Goal: Task Accomplishment & Management: Manage account settings

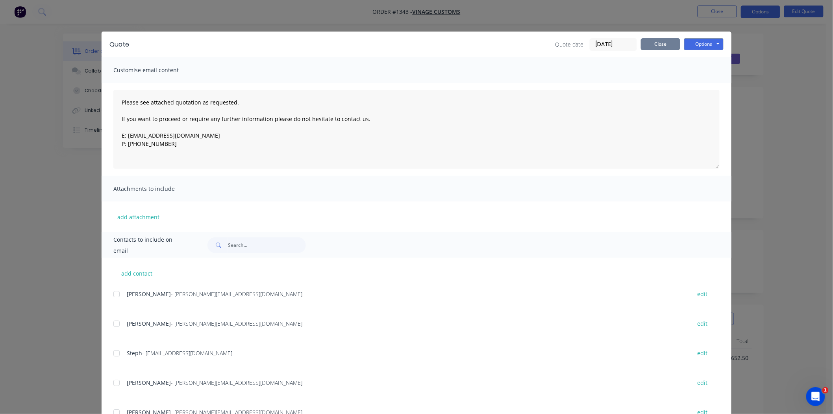
click at [662, 41] on button "Close" at bounding box center [660, 44] width 39 height 12
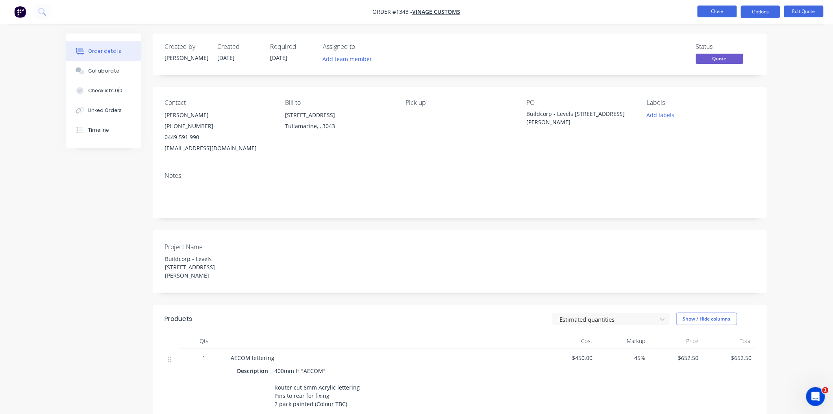
click at [717, 14] on button "Close" at bounding box center [717, 12] width 39 height 12
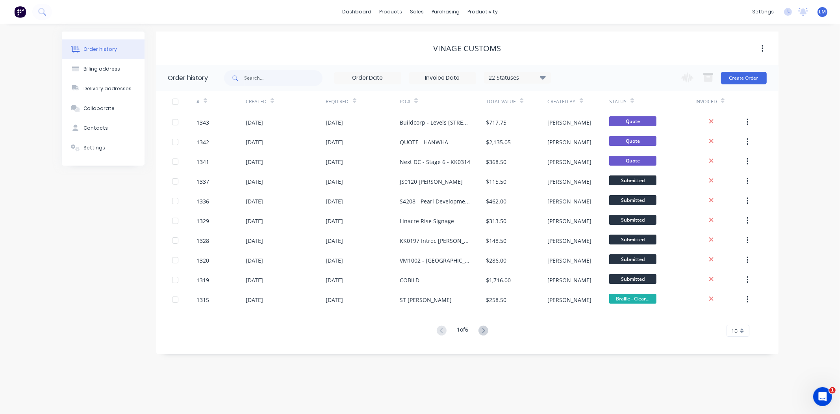
click at [820, 11] on span "LM" at bounding box center [822, 11] width 7 height 7
click at [774, 96] on button "Sign out" at bounding box center [774, 99] width 104 height 16
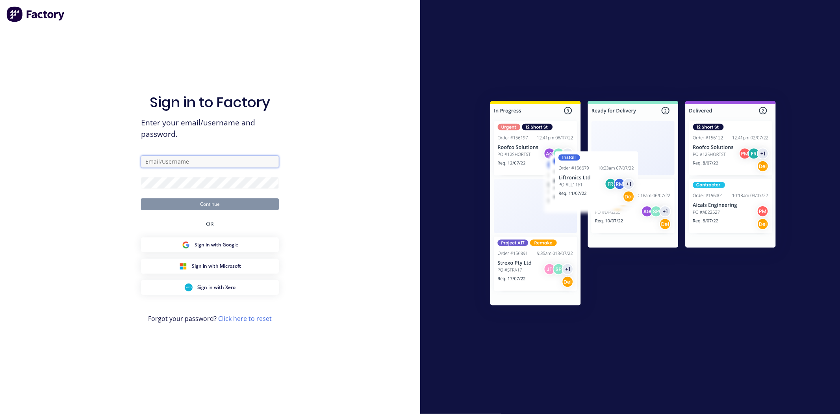
type input "[EMAIL_ADDRESS][DOMAIN_NAME]"
click at [264, 203] on button "Continue" at bounding box center [210, 204] width 138 height 12
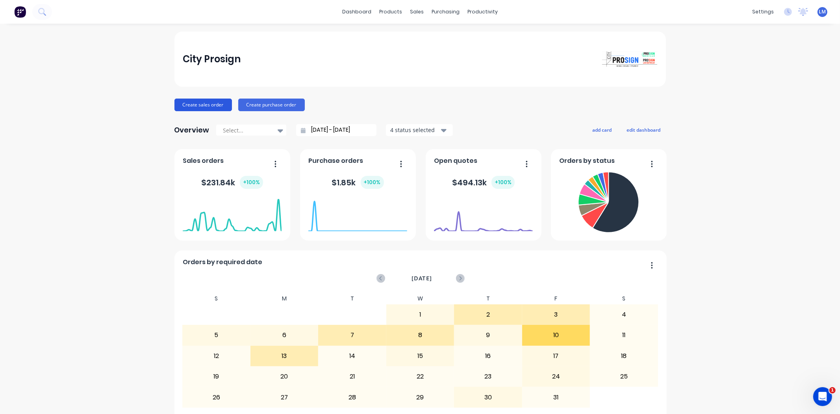
click at [187, 101] on button "Create sales order" at bounding box center [203, 104] width 58 height 13
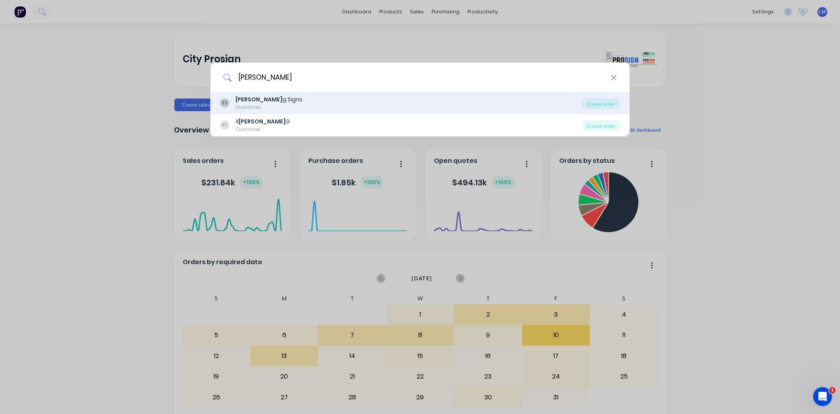
type input "[PERSON_NAME]"
click at [290, 103] on div "[PERSON_NAME] g Signs Customer" at bounding box center [401, 102] width 362 height 15
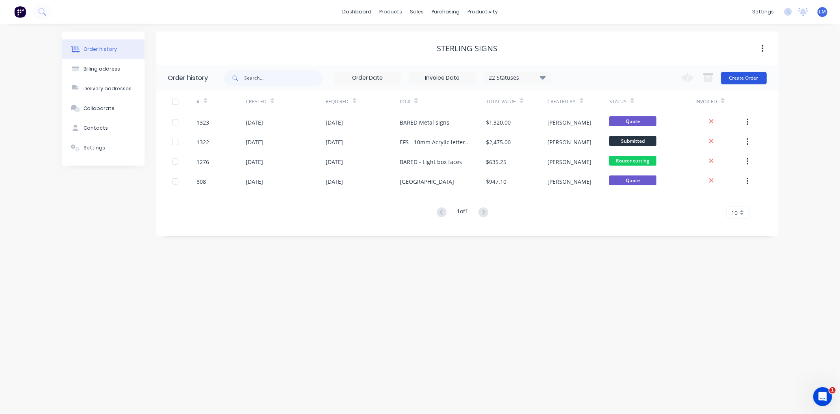
click at [744, 74] on button "Create Order" at bounding box center [744, 78] width 46 height 13
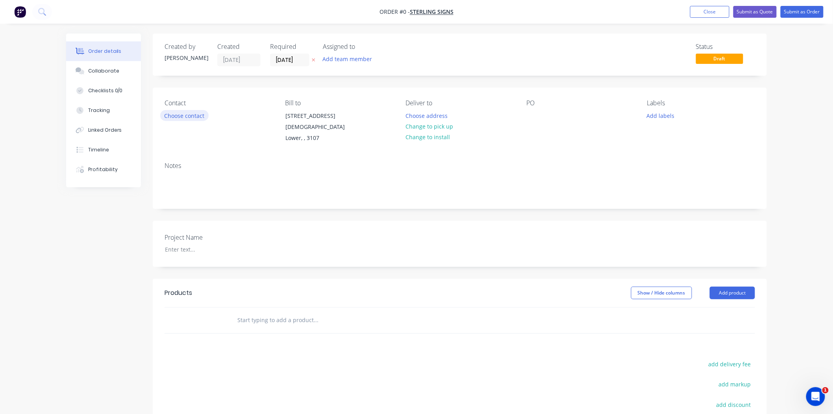
click at [190, 113] on button "Choose contact" at bounding box center [184, 115] width 48 height 11
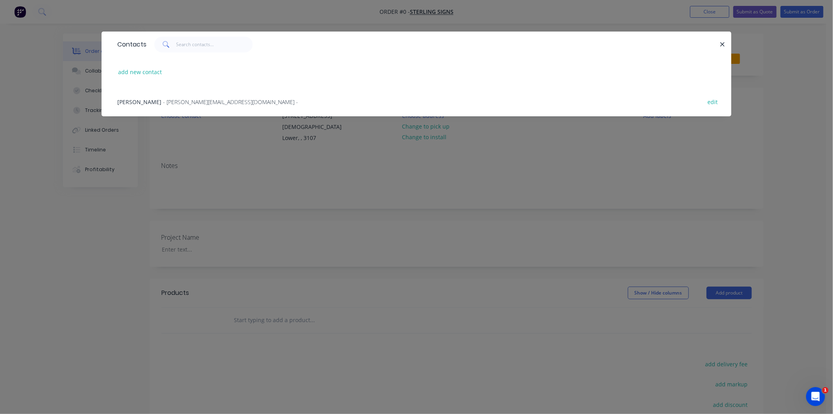
click at [186, 103] on span "- [PERSON_NAME][EMAIL_ADDRESS][DOMAIN_NAME] -" at bounding box center [230, 101] width 135 height 7
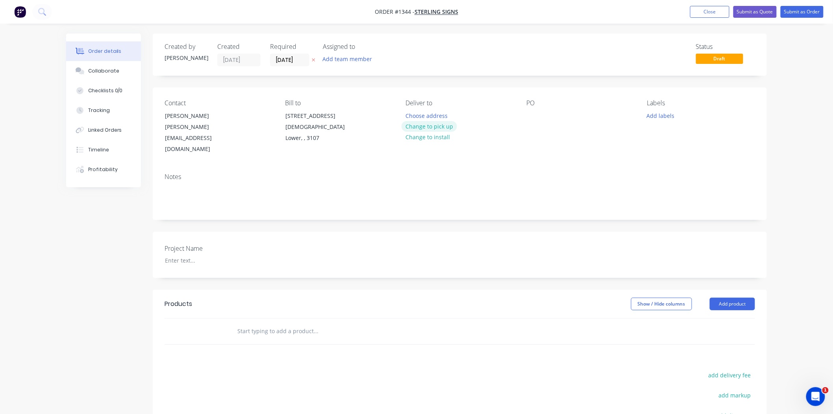
click at [418, 125] on button "Change to pick up" at bounding box center [430, 126] width 56 height 11
click at [536, 116] on div at bounding box center [533, 115] width 13 height 11
drag, startPoint x: 564, startPoint y: 116, endPoint x: 518, endPoint y: 121, distance: 45.9
click at [518, 121] on div "Contact Adam [EMAIL_ADDRESS][DOMAIN_NAME] Bill to [STREET_ADDRESS] Pick up Chan…" at bounding box center [460, 126] width 614 height 79
copy div "Modscape"
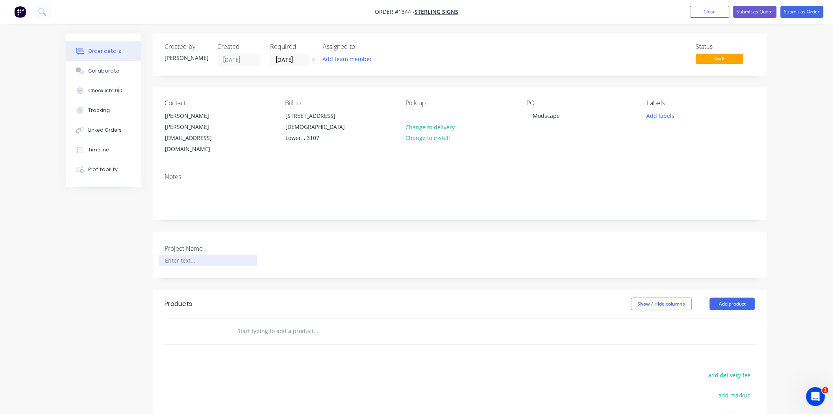
click at [192, 254] on div at bounding box center [208, 259] width 98 height 11
paste div
click at [255, 323] on input "text" at bounding box center [316, 331] width 158 height 16
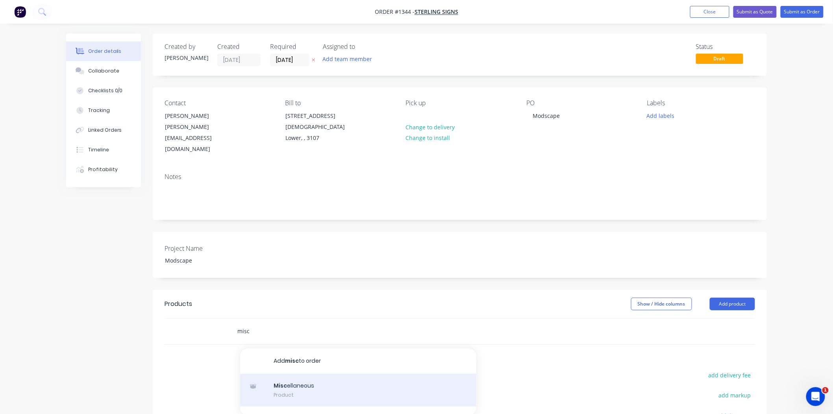
type input "misc"
click at [288, 380] on div "Misc ellaneous Product" at bounding box center [358, 389] width 236 height 33
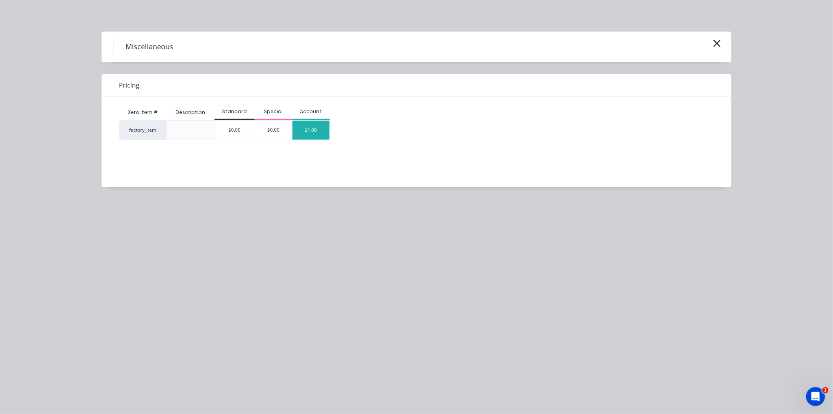
click at [314, 122] on div "$1.00" at bounding box center [311, 130] width 37 height 19
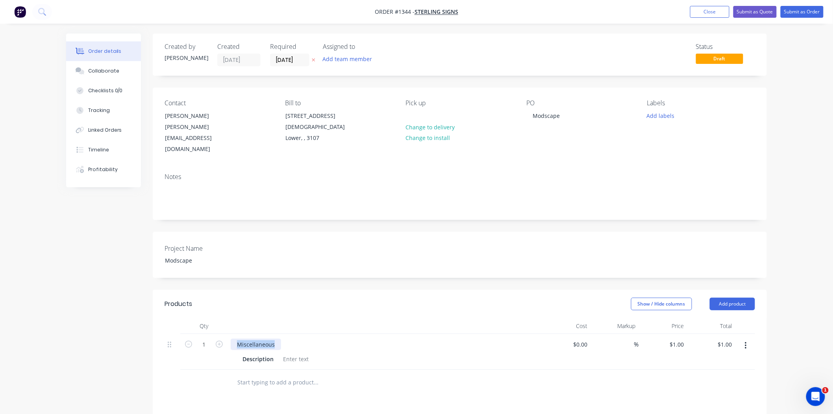
drag, startPoint x: 275, startPoint y: 332, endPoint x: 230, endPoint y: 335, distance: 44.2
click at [231, 338] on div "Miscellaneous" at bounding box center [256, 343] width 50 height 11
click at [298, 353] on div at bounding box center [296, 358] width 32 height 11
click at [293, 353] on div at bounding box center [296, 358] width 32 height 11
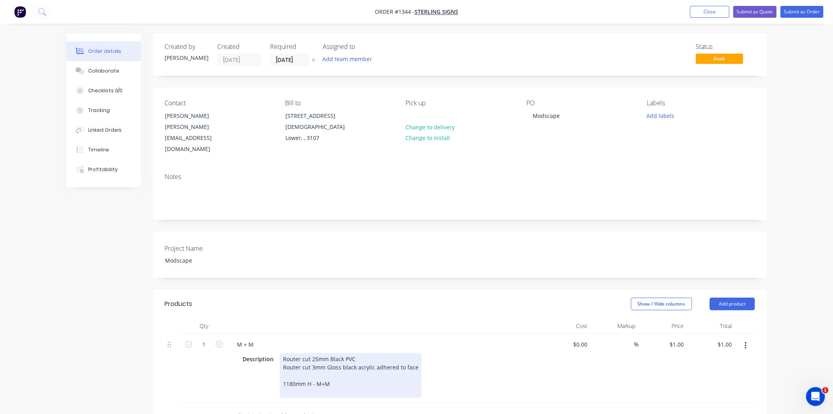
click at [516, 375] on div "Description Router cut 25mm Black PVC Router cut 3mm Gloss black acrylic adhere…" at bounding box center [383, 375] width 288 height 45
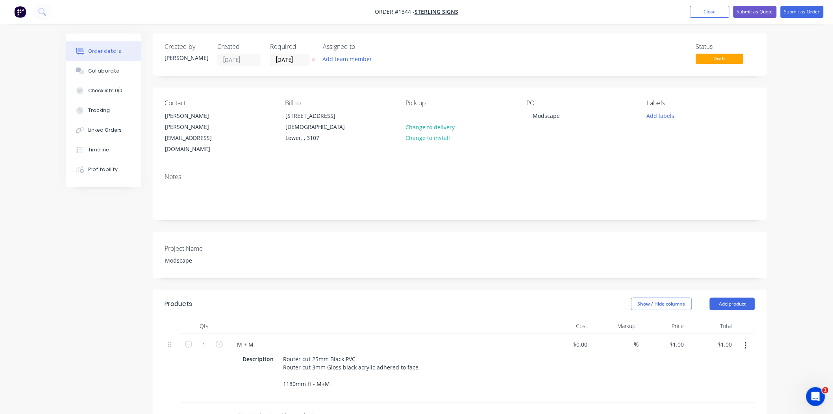
click at [448, 241] on div "Project Name Modscape" at bounding box center [460, 255] width 614 height 46
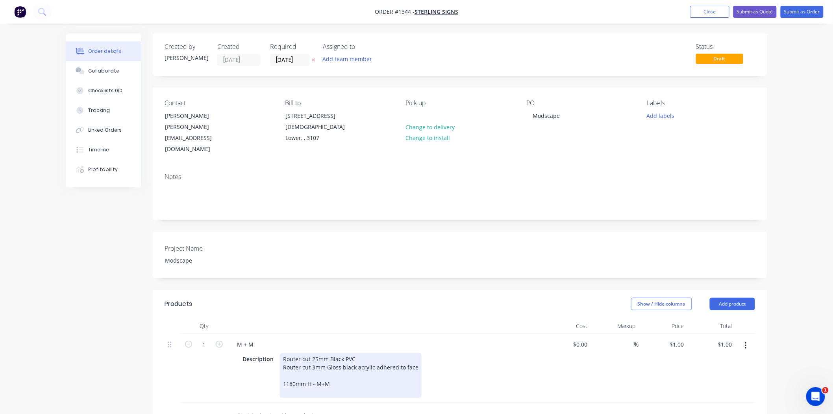
click at [492, 353] on div "Description Router cut 25mm Black PVC Router cut 3mm Gloss black acrylic adhere…" at bounding box center [383, 375] width 288 height 45
click at [503, 353] on div "Description Router cut 25mm Black PVC Router cut 3mm Gloss black acrylic adhere…" at bounding box center [383, 375] width 288 height 45
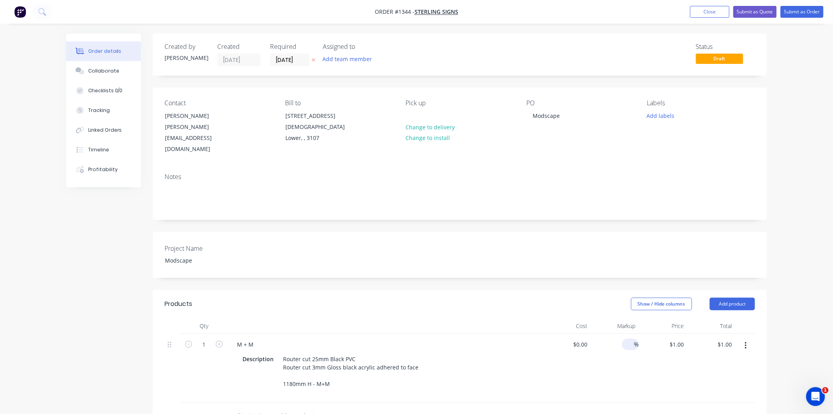
click at [632, 338] on input at bounding box center [629, 343] width 9 height 11
type input "45"
type input "$0.00"
click at [587, 338] on input at bounding box center [582, 343] width 18 height 11
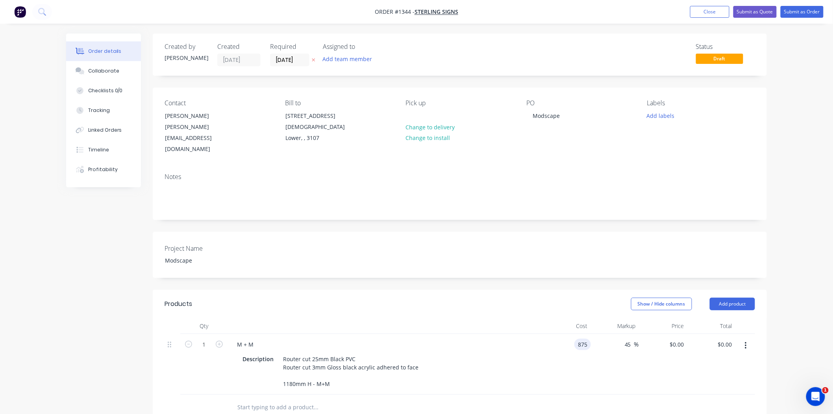
type input "$875.00"
type input "$1,268.75"
click at [616, 377] on div "45 45 %" at bounding box center [615, 364] width 48 height 61
drag, startPoint x: 576, startPoint y: 332, endPoint x: 607, endPoint y: 332, distance: 31.1
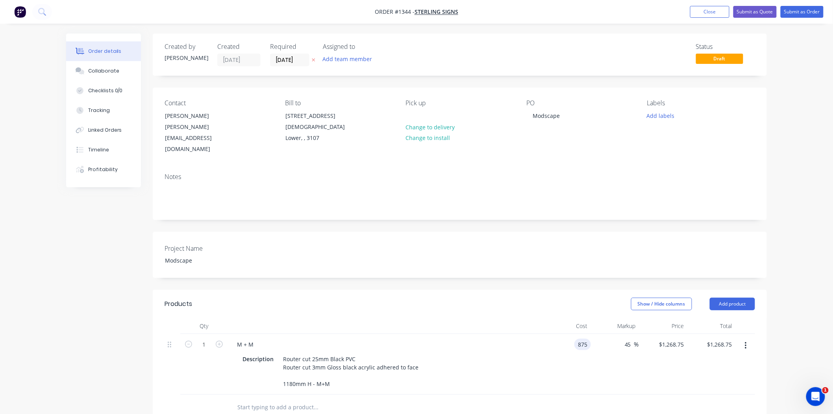
click at [607, 334] on div "1 M + M Description Router cut 25mm Black PVC Router cut 3mm Gloss black acryli…" at bounding box center [460, 364] width 591 height 61
type input "$870.00"
type input "$1,261.50"
click at [667, 368] on div "$1,261.50 $1,268.75" at bounding box center [663, 364] width 48 height 61
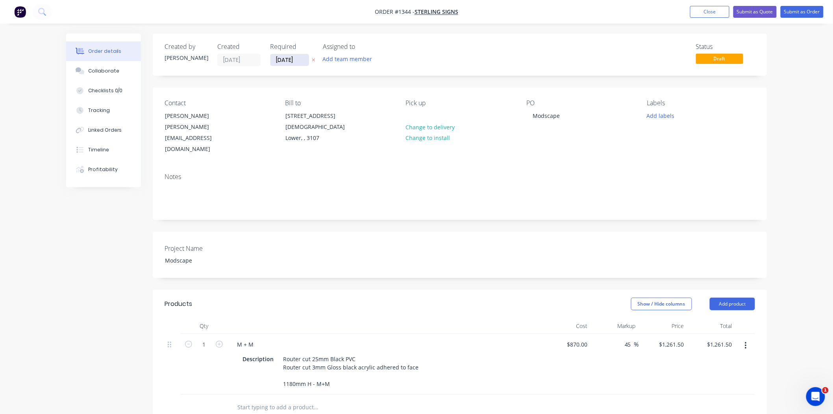
click at [299, 64] on input "[DATE]" at bounding box center [290, 60] width 39 height 12
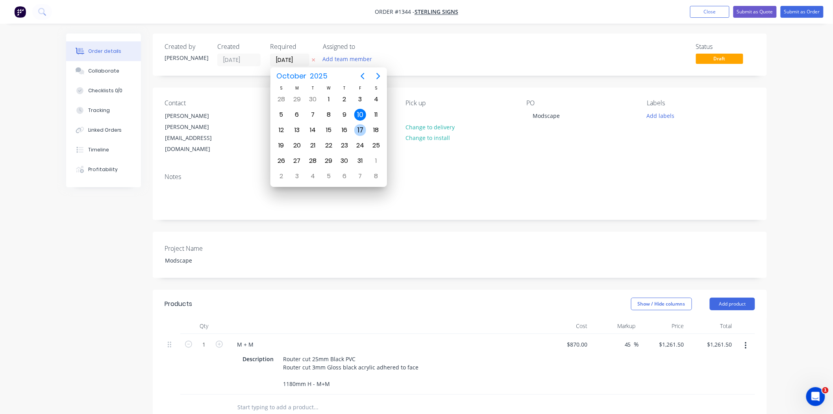
click at [358, 128] on div "17" at bounding box center [360, 130] width 12 height 12
type input "[DATE]"
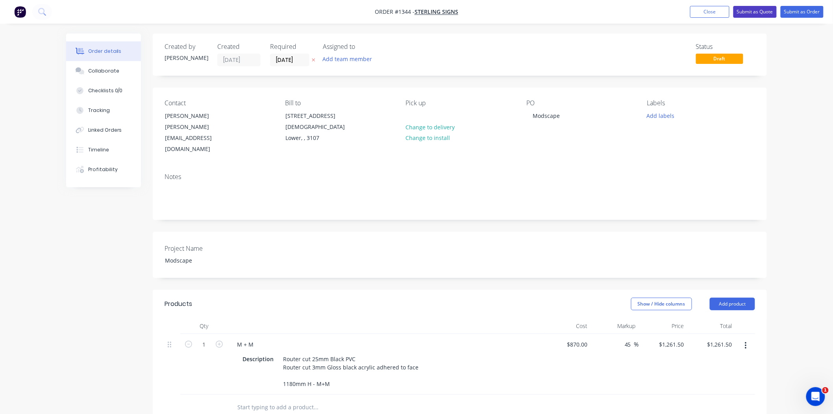
click at [758, 12] on button "Submit as Quote" at bounding box center [755, 12] width 43 height 12
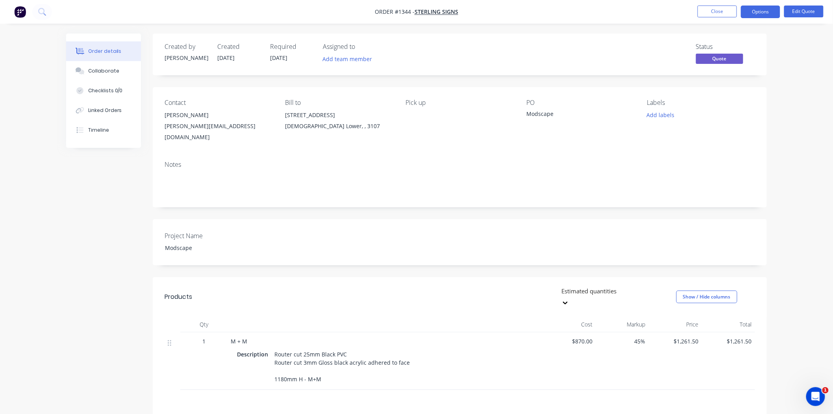
click at [758, 12] on button "Options" at bounding box center [760, 12] width 39 height 13
click at [743, 49] on div "Quote" at bounding box center [737, 47] width 72 height 11
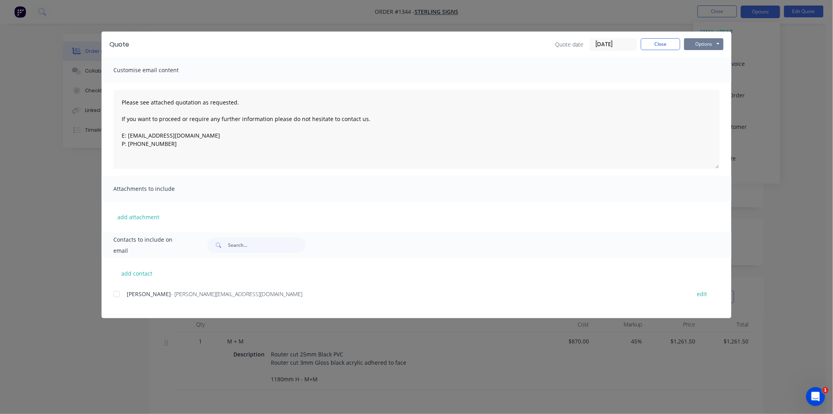
click at [706, 42] on button "Options" at bounding box center [704, 44] width 39 height 12
click at [705, 69] on button "Print" at bounding box center [710, 71] width 50 height 13
click at [668, 41] on button "Close" at bounding box center [660, 44] width 39 height 12
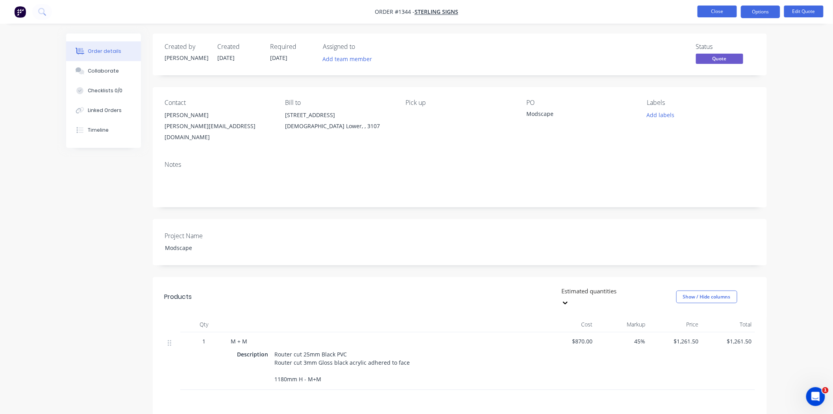
click at [720, 13] on button "Close" at bounding box center [717, 12] width 39 height 12
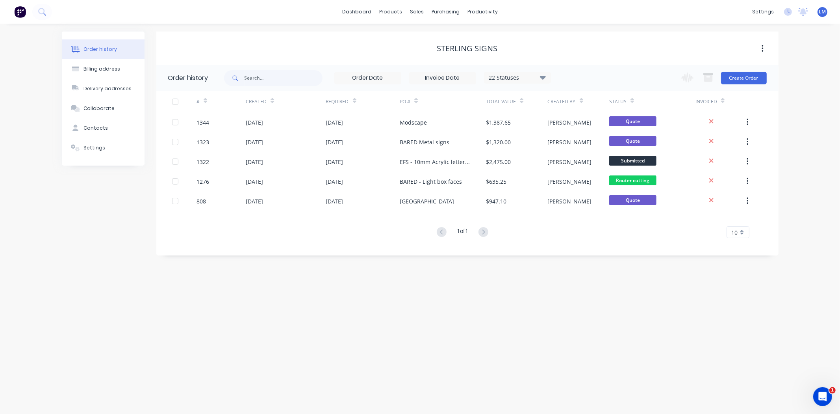
click at [124, 251] on div "Order history Billing address Delivery addresses Collaborate Contacts Settings" at bounding box center [103, 144] width 83 height 224
click at [116, 273] on div "Order history Billing address Delivery addresses Collaborate Contacts Settings …" at bounding box center [420, 219] width 840 height 390
click at [434, 41] on div "Sales Orders" at bounding box center [446, 37] width 32 height 7
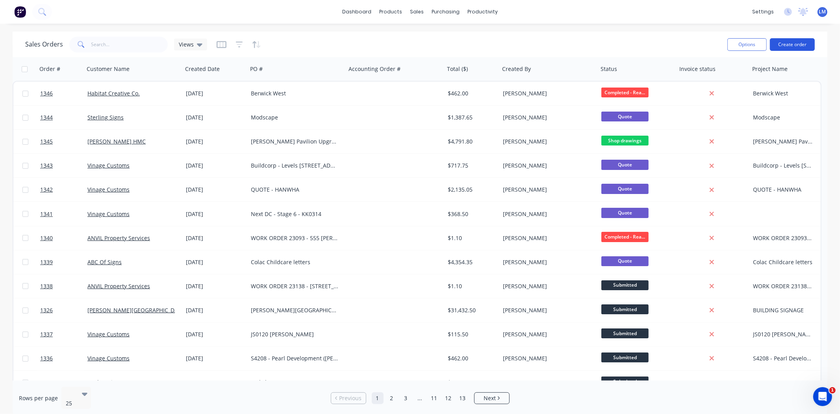
click at [782, 43] on button "Create order" at bounding box center [792, 44] width 45 height 13
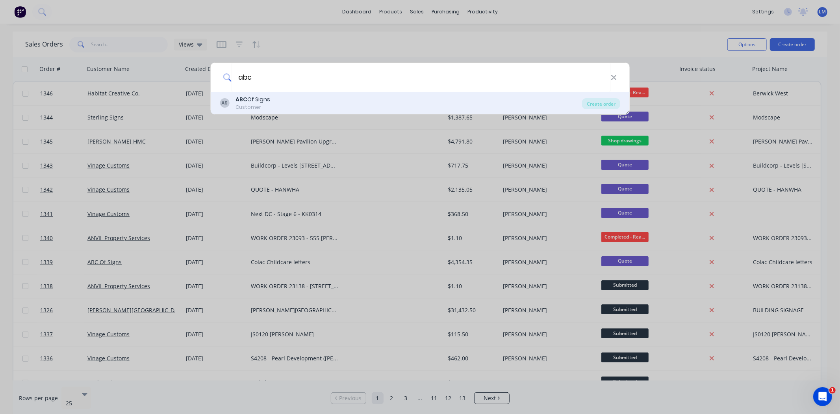
type input "abc"
click at [297, 109] on div "AS ABC Of Signs Customer" at bounding box center [401, 102] width 362 height 15
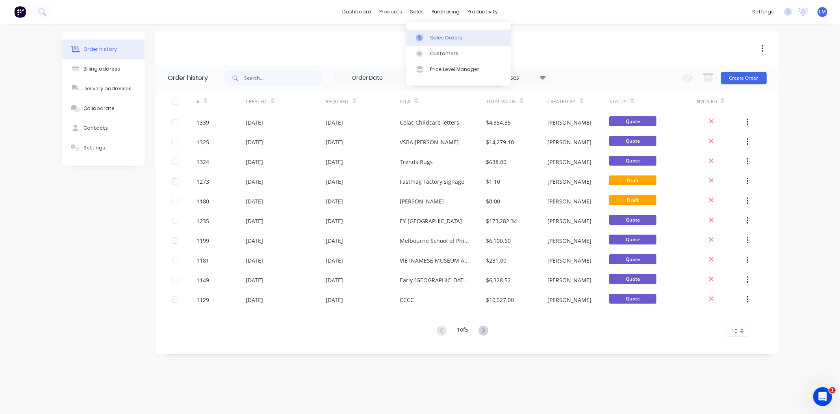
click at [441, 36] on div "Sales Orders" at bounding box center [446, 37] width 32 height 7
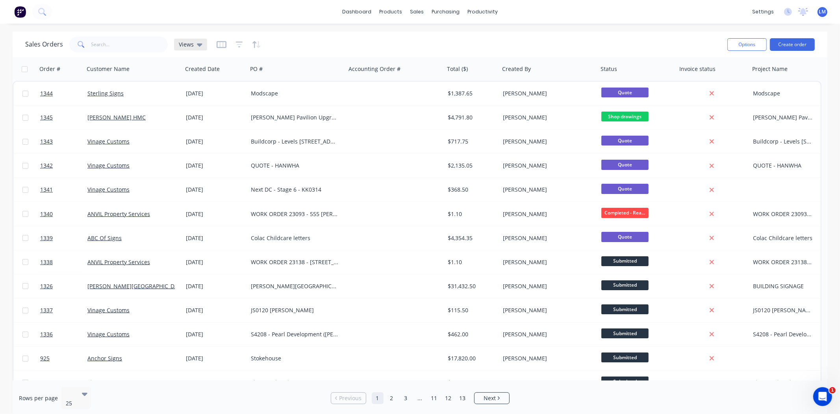
click at [197, 46] on icon at bounding box center [200, 44] width 6 height 9
click at [200, 143] on button "In Progress only" at bounding box center [221, 142] width 90 height 9
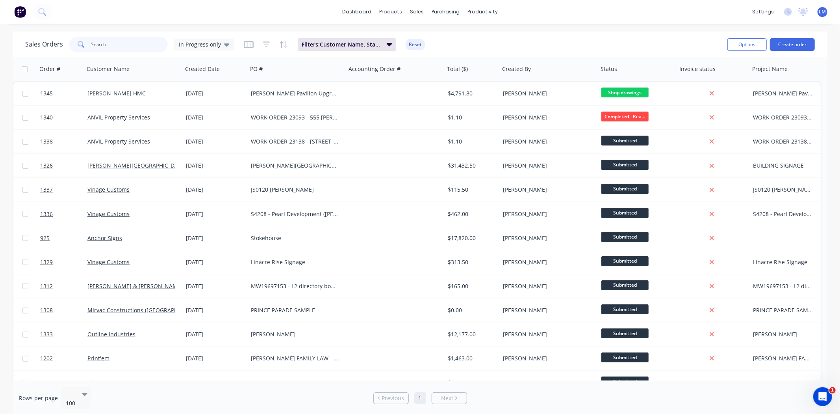
click at [117, 45] on input "text" at bounding box center [129, 45] width 77 height 16
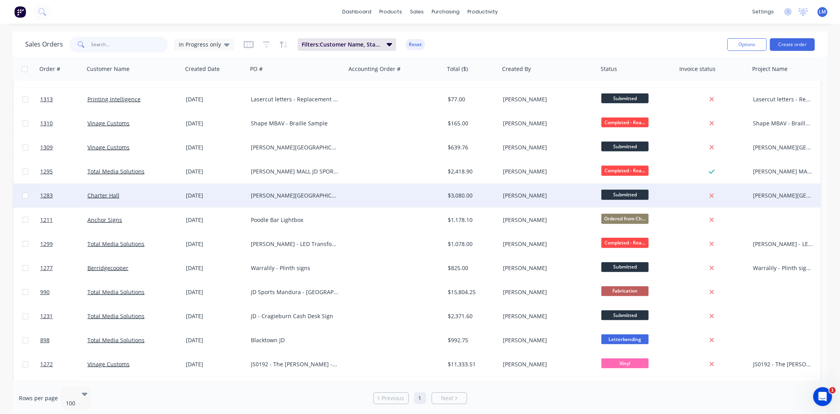
scroll to position [438, 0]
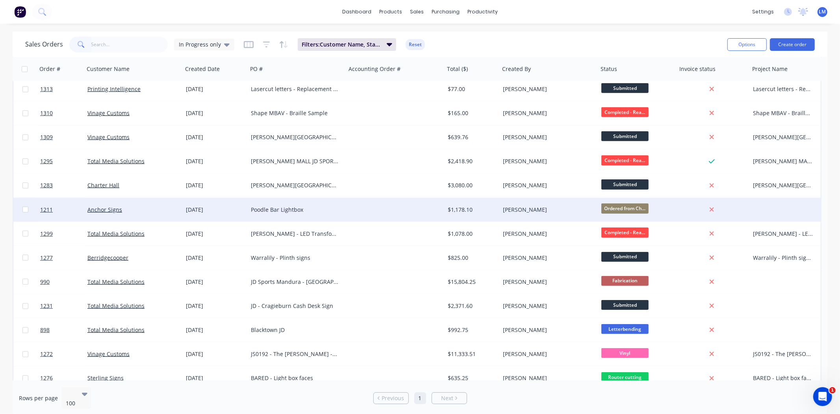
click at [617, 206] on span "Ordered from Ch..." at bounding box center [624, 208] width 47 height 10
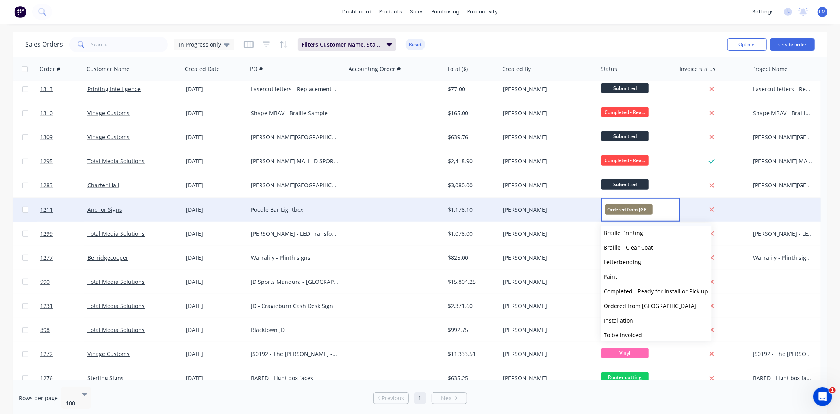
scroll to position [131, 0]
click at [623, 302] on span "To be invoiced" at bounding box center [623, 305] width 38 height 7
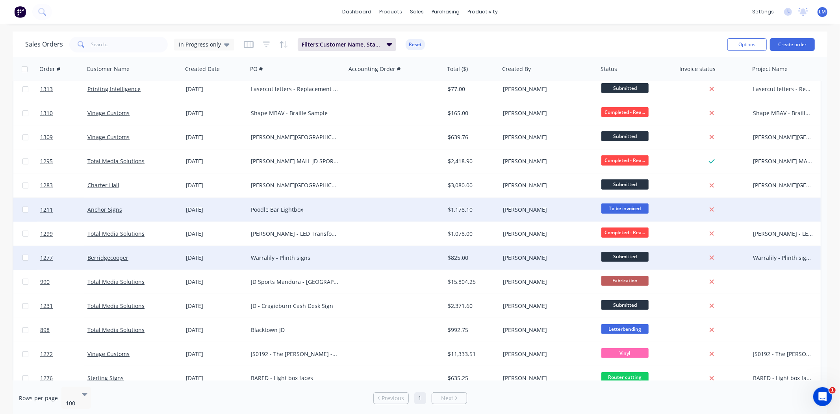
scroll to position [481, 0]
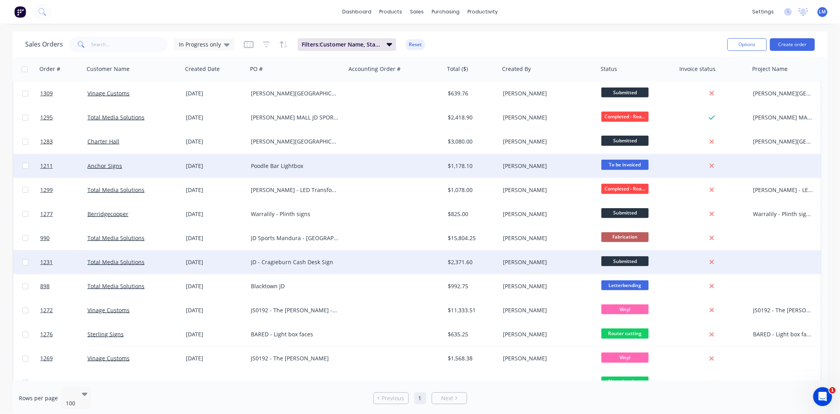
click at [622, 263] on span "Submitted" at bounding box center [624, 261] width 47 height 10
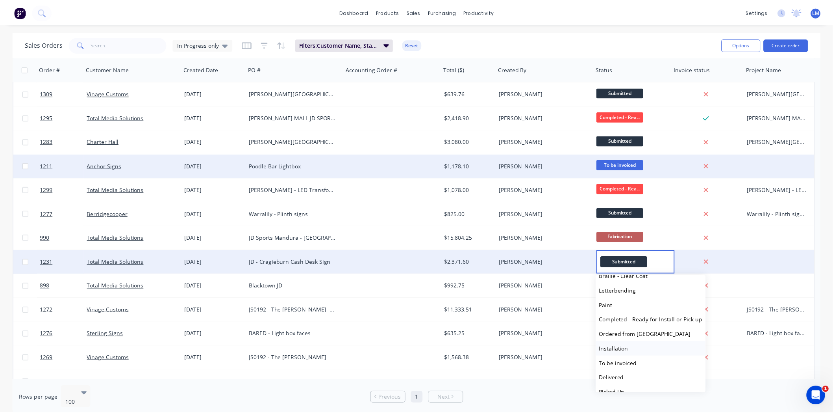
scroll to position [135, 0]
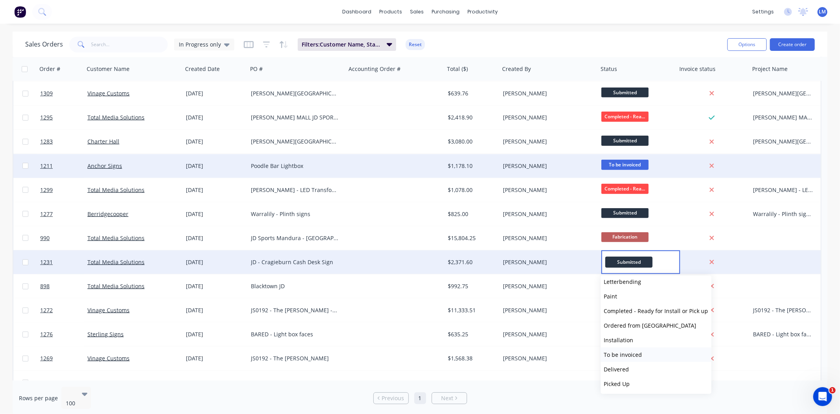
click at [622, 352] on span "To be invoiced" at bounding box center [623, 354] width 38 height 7
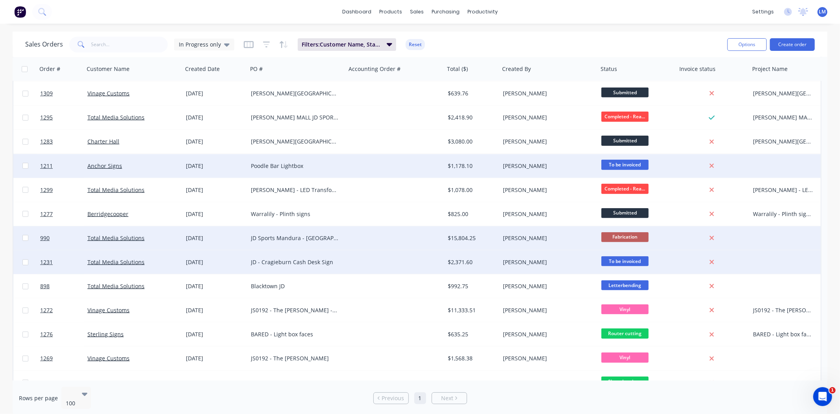
click at [620, 237] on span "Fabrication" at bounding box center [624, 237] width 47 height 10
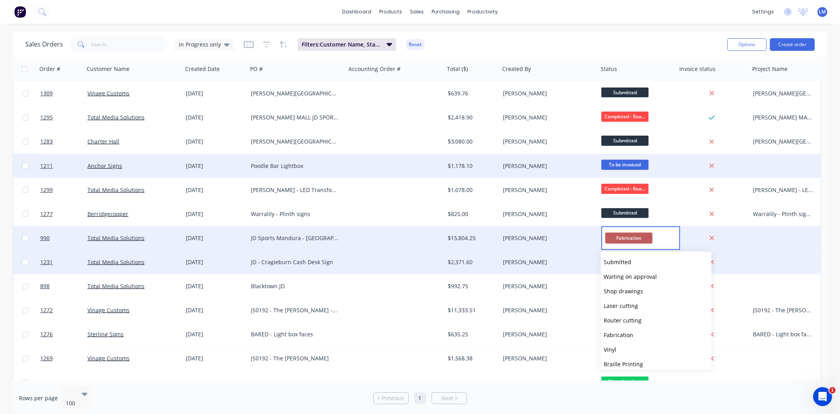
click at [361, 236] on div at bounding box center [395, 238] width 98 height 24
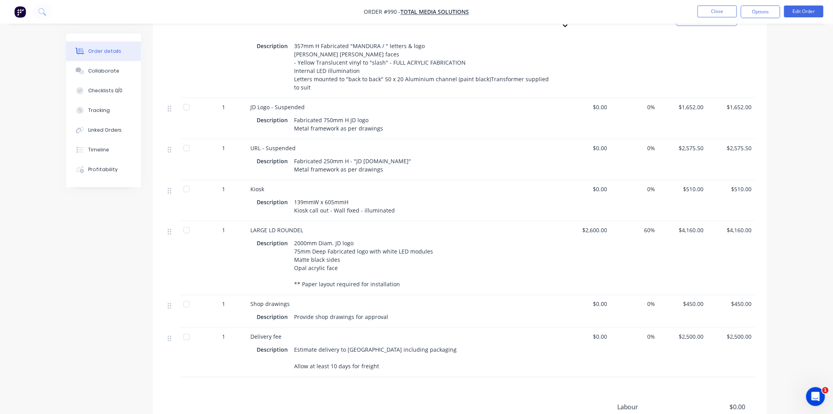
scroll to position [394, 0]
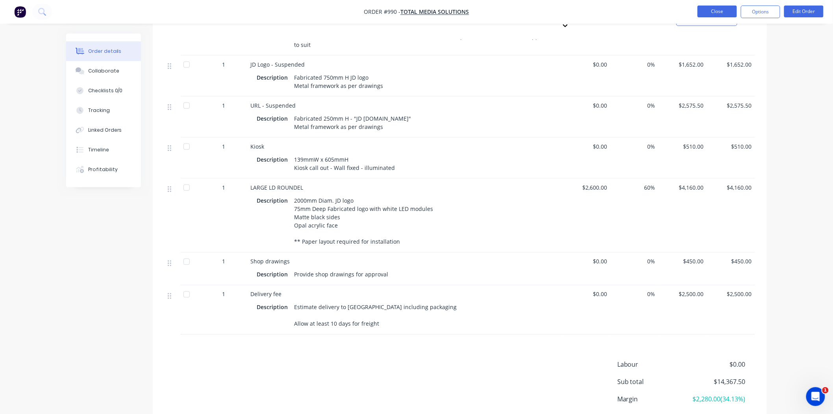
click at [718, 15] on button "Close" at bounding box center [717, 12] width 39 height 12
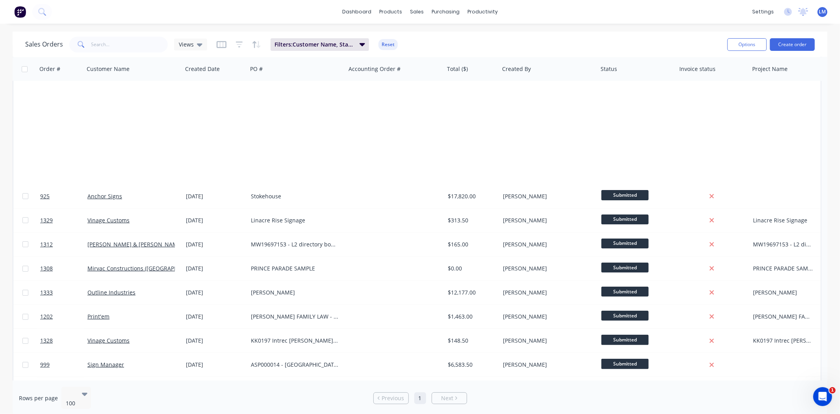
scroll to position [438, 0]
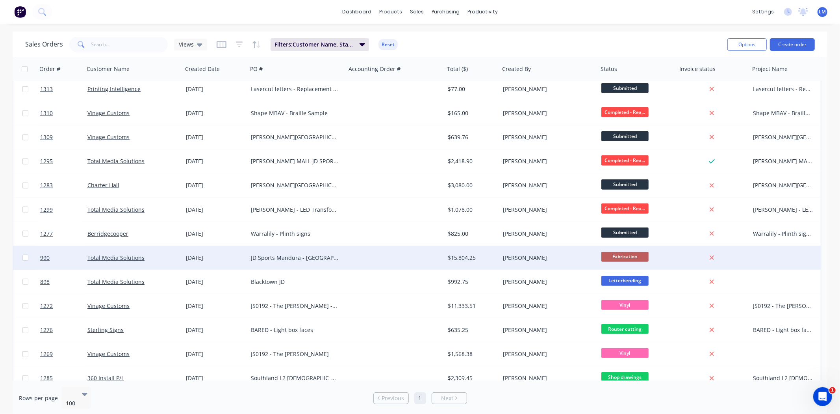
click at [612, 254] on span "Fabrication" at bounding box center [624, 257] width 47 height 10
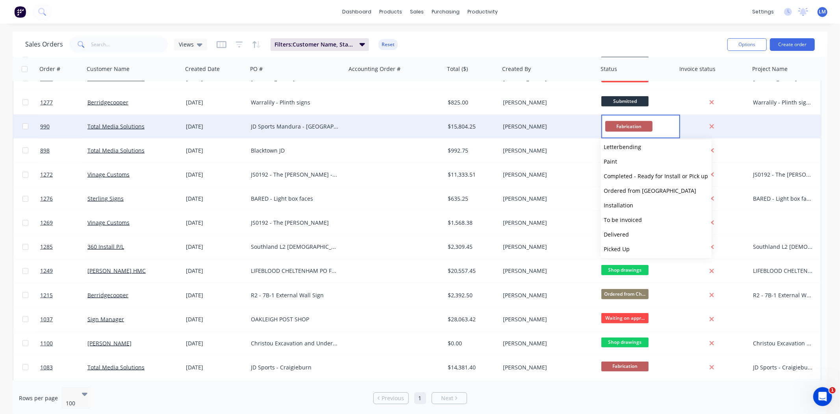
scroll to position [135, 0]
click at [641, 219] on button "To be invoiced" at bounding box center [656, 218] width 111 height 15
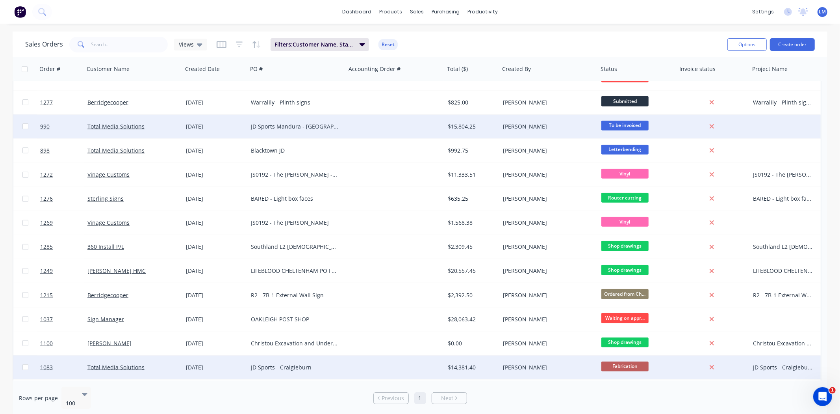
click at [625, 365] on span "Fabrication" at bounding box center [624, 366] width 47 height 10
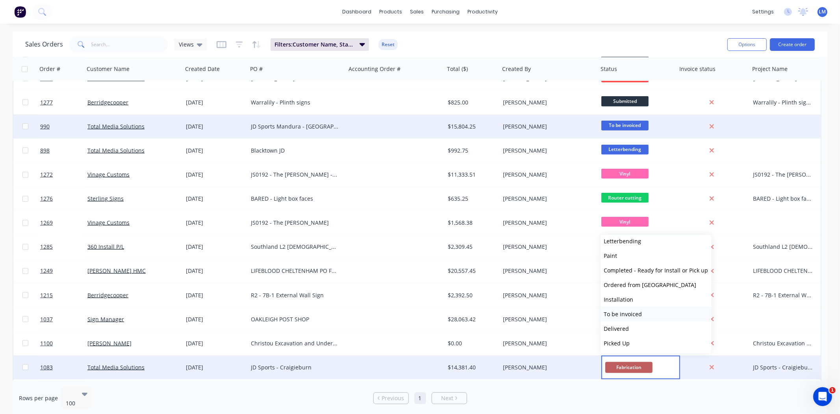
click at [633, 313] on span "To be invoiced" at bounding box center [623, 313] width 38 height 7
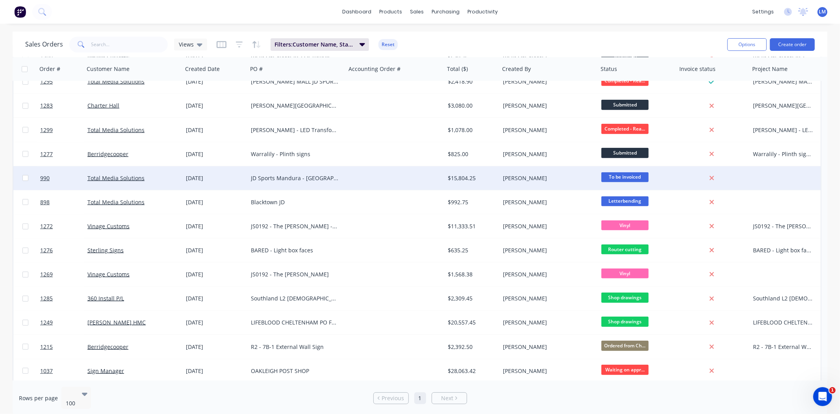
scroll to position [501, 0]
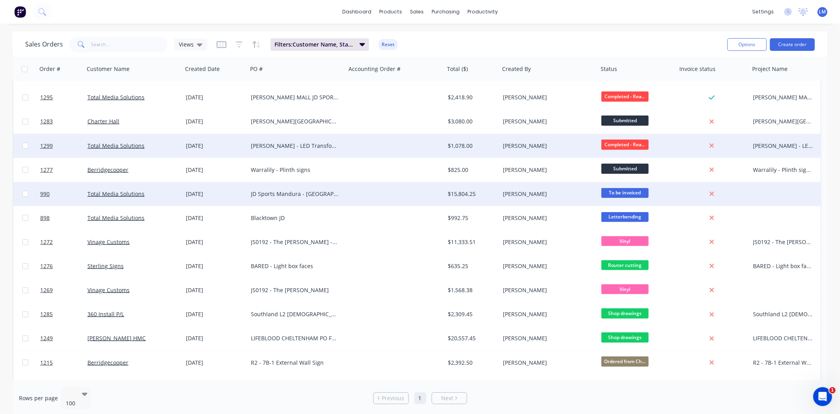
click at [623, 147] on span "Completed - Rea..." at bounding box center [624, 144] width 47 height 10
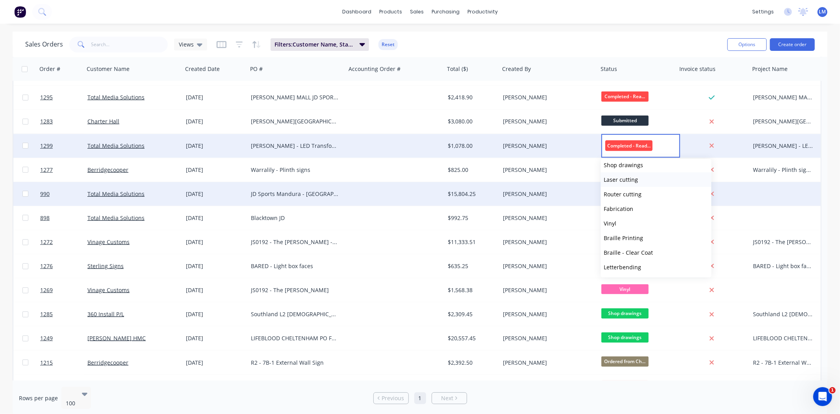
scroll to position [131, 0]
click at [627, 239] on span "To be invoiced" at bounding box center [623, 241] width 38 height 7
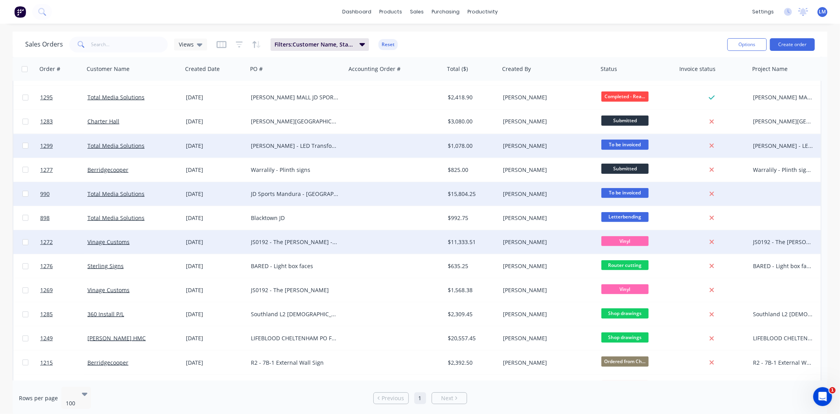
click at [638, 241] on span "Vinyl" at bounding box center [624, 241] width 47 height 10
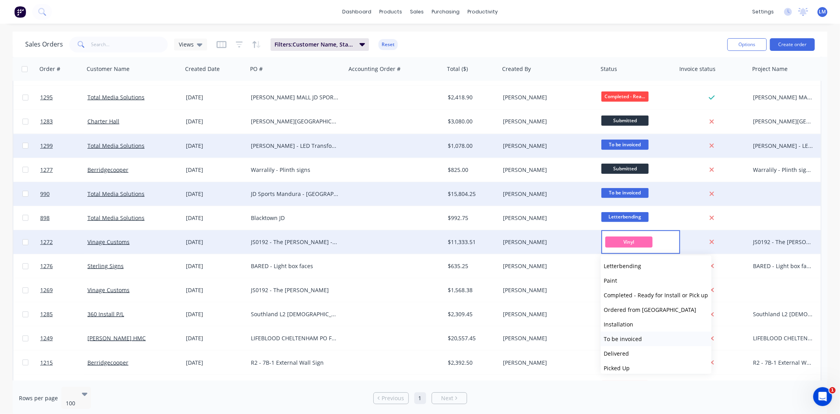
click at [631, 336] on span "To be invoiced" at bounding box center [623, 338] width 38 height 7
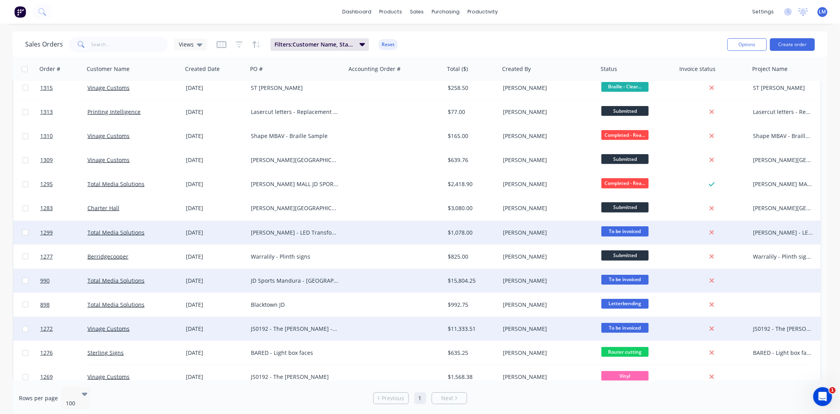
scroll to position [414, 0]
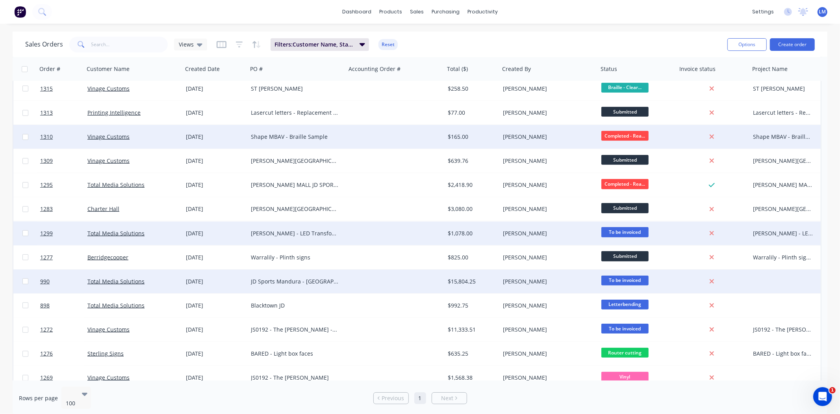
click at [614, 136] on span "Completed - Rea..." at bounding box center [624, 136] width 47 height 10
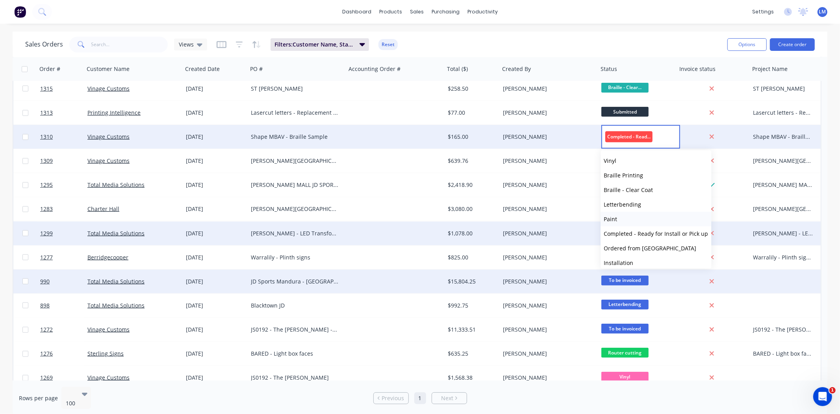
scroll to position [131, 0]
click at [629, 233] on span "To be invoiced" at bounding box center [623, 233] width 38 height 7
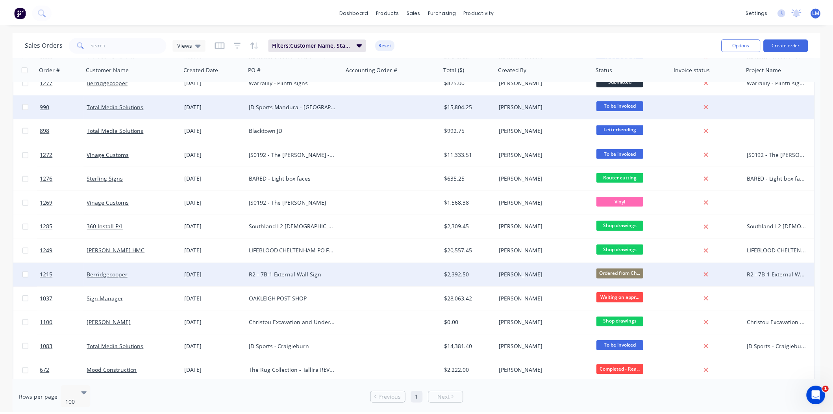
scroll to position [633, 0]
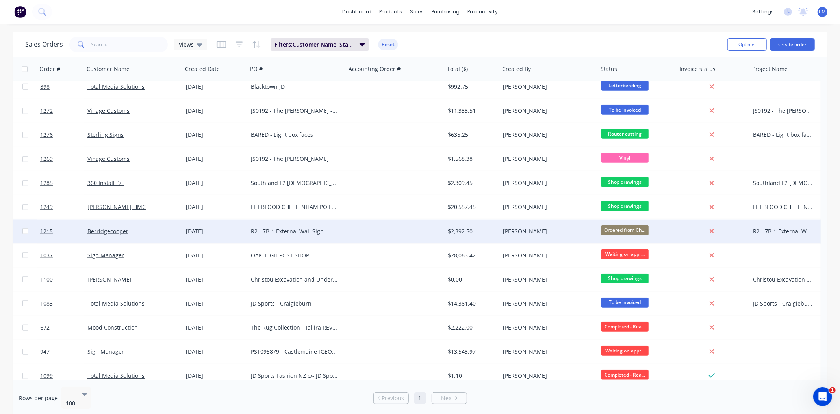
click at [388, 312] on div at bounding box center [395, 303] width 98 height 24
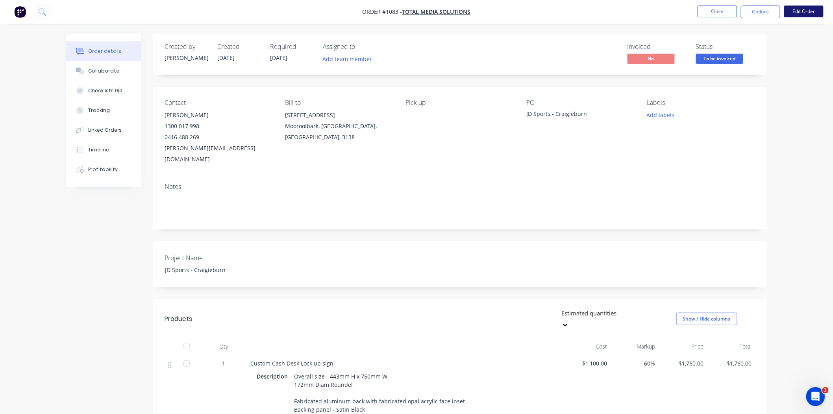
click at [800, 6] on button "Edit Order" at bounding box center [804, 12] width 39 height 12
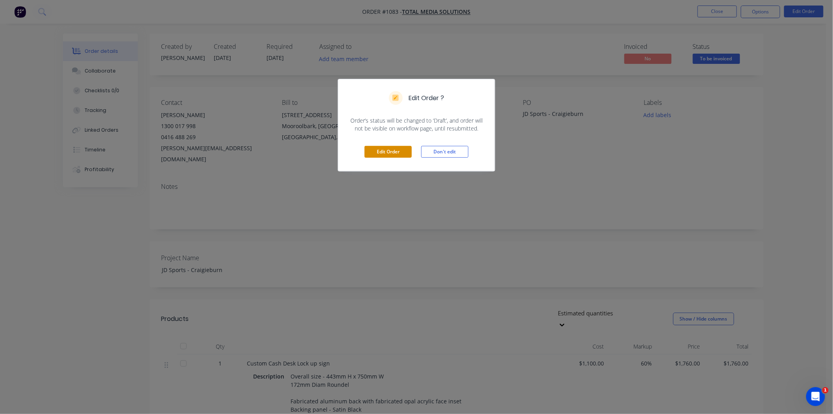
click at [386, 149] on button "Edit Order" at bounding box center [388, 152] width 47 height 12
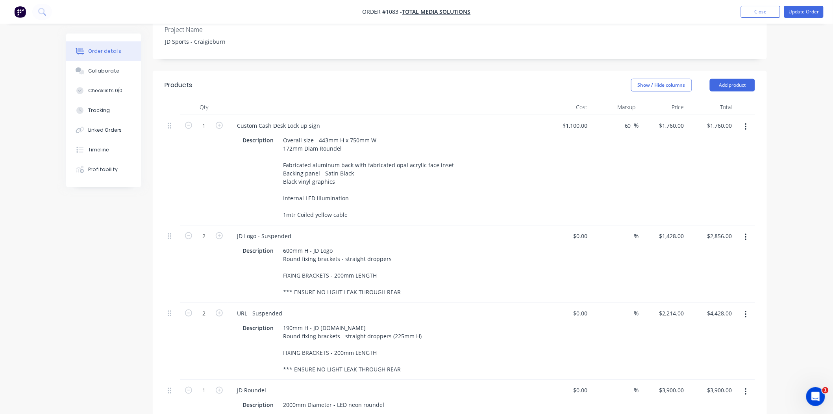
scroll to position [219, 0]
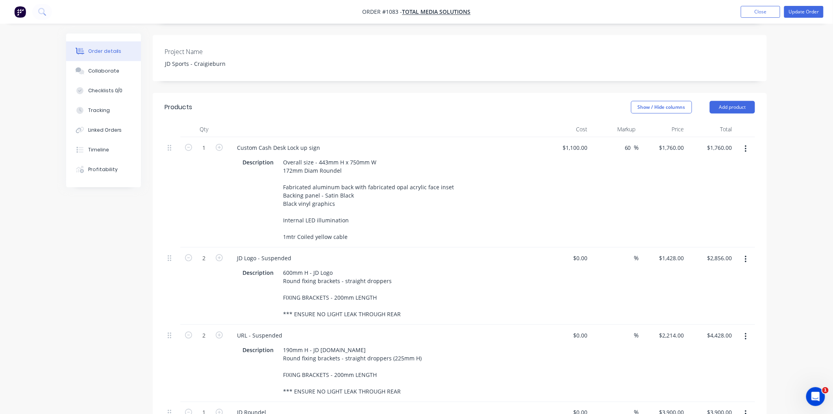
click at [745, 145] on icon "button" at bounding box center [746, 149] width 2 height 9
click at [725, 211] on div "Delete" at bounding box center [718, 216] width 61 height 11
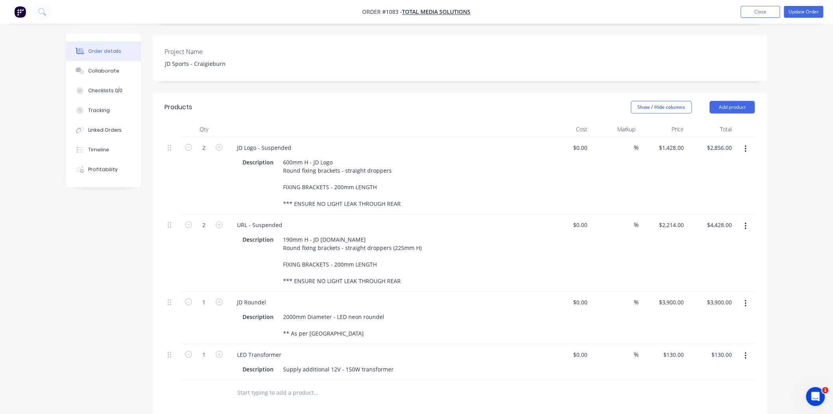
click at [746, 145] on icon "button" at bounding box center [746, 148] width 2 height 7
click at [725, 180] on div "Duplicate" at bounding box center [718, 185] width 61 height 11
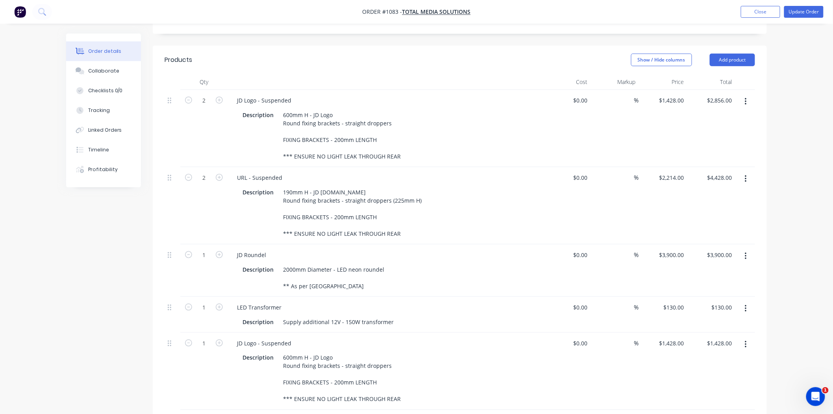
scroll to position [350, 0]
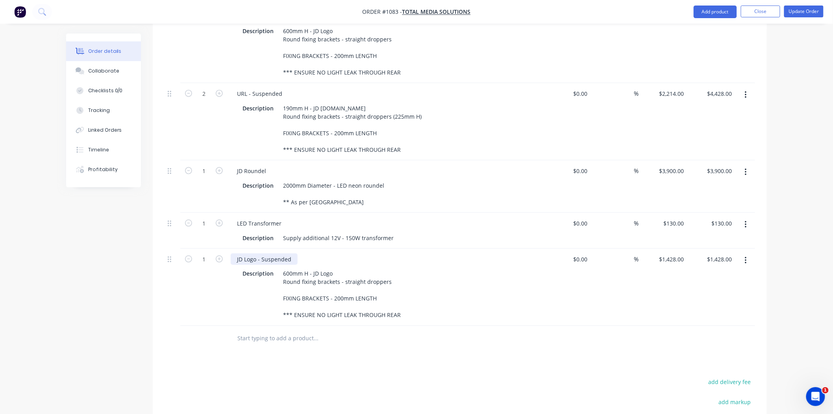
click at [290, 253] on div "JD Logo - Suspended" at bounding box center [264, 258] width 67 height 11
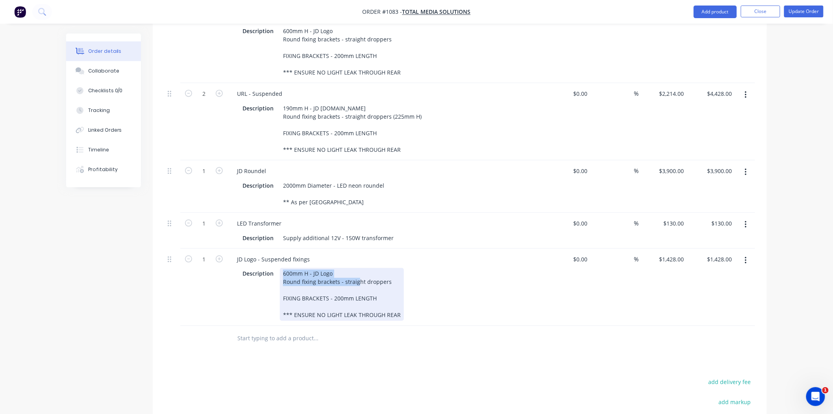
drag, startPoint x: 282, startPoint y: 250, endPoint x: 392, endPoint y: 261, distance: 111.2
click at [392, 268] on div "600mm H - JD Logo Round fixing brackets - straight droppers FIXING BRACKETS - 2…" at bounding box center [342, 294] width 124 height 53
drag, startPoint x: 388, startPoint y: 259, endPoint x: 282, endPoint y: 249, distance: 106.8
click at [282, 268] on div "600mm H - JD Logo Round fixing brackets - straight droppers FIXING BRACKETS - 2…" at bounding box center [342, 294] width 124 height 53
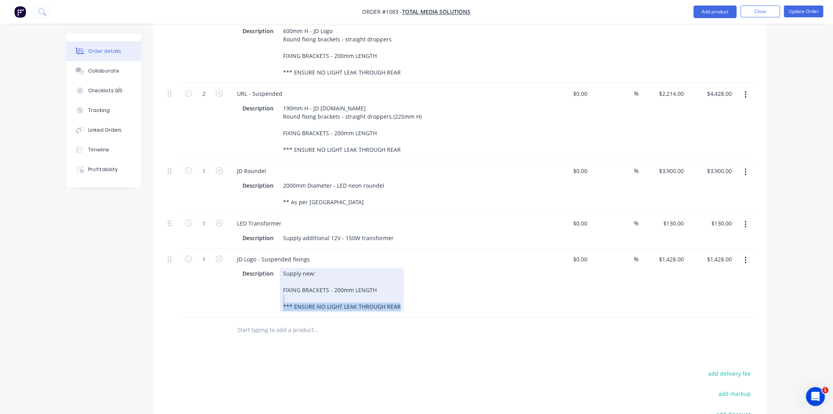
drag, startPoint x: 401, startPoint y: 282, endPoint x: 273, endPoint y: 275, distance: 128.6
click at [273, 275] on div "Description Supply new: FIXING BRACKETS - 200mm LENGTH *** ENSURE NO LIGHT LEAK…" at bounding box center [383, 290] width 288 height 45
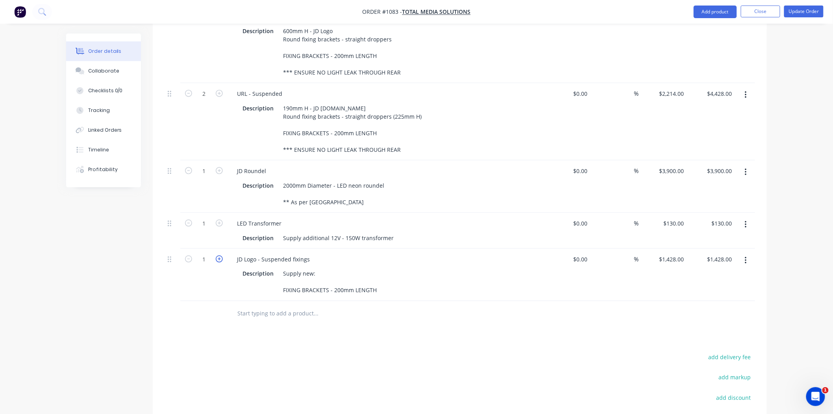
click at [223, 255] on icon "button" at bounding box center [219, 258] width 7 height 7
type input "2"
type input "$2,856.00"
click at [223, 255] on icon "button" at bounding box center [219, 258] width 7 height 7
type input "3"
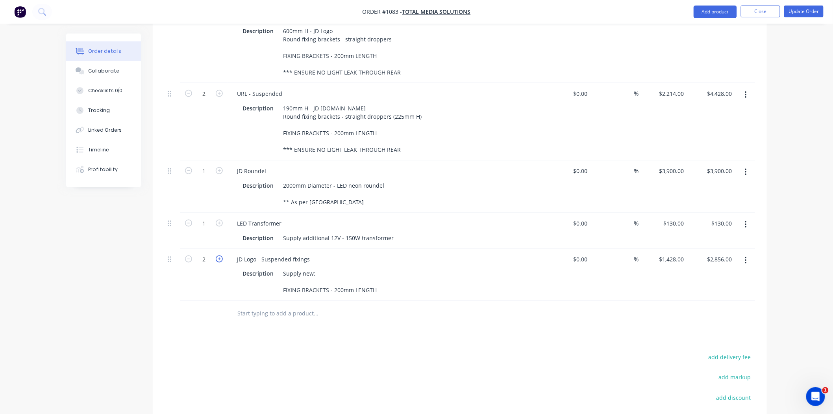
type input "$4,284.00"
click at [223, 255] on icon "button" at bounding box center [219, 258] width 7 height 7
type input "4"
type input "$5,712.00"
click at [223, 255] on icon "button" at bounding box center [219, 258] width 7 height 7
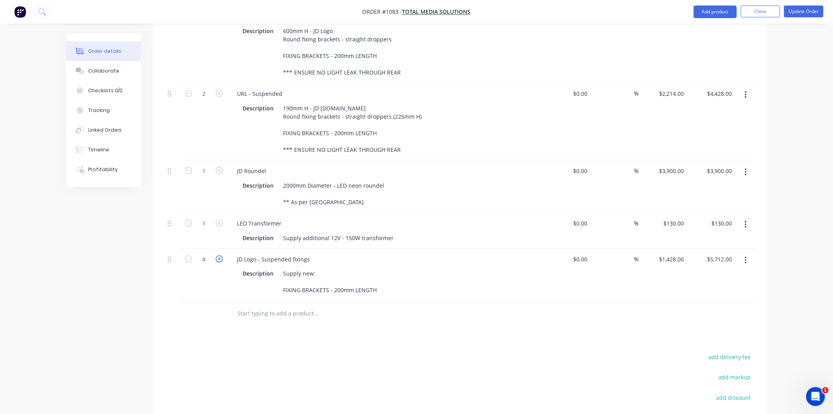
type input "5"
type input "$7,140.00"
click at [223, 255] on icon "button" at bounding box center [219, 258] width 7 height 7
type input "6"
type input "$8,568.00"
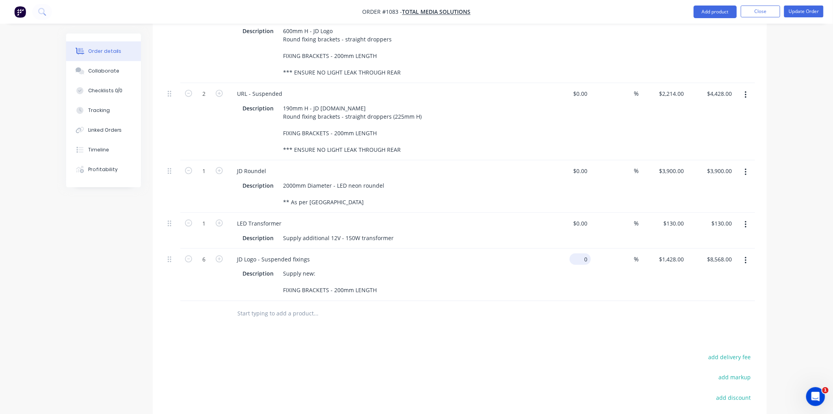
click at [580, 253] on div "0 $0.00" at bounding box center [580, 258] width 21 height 11
type input "$90.00"
type input "$540.00"
click at [624, 253] on div "%" at bounding box center [630, 258] width 17 height 11
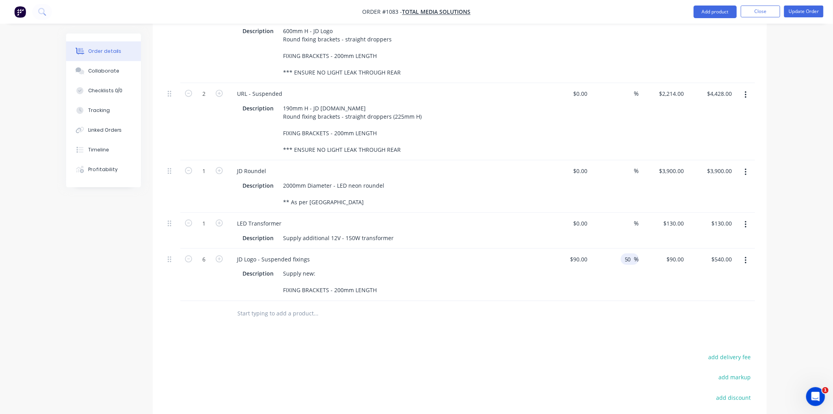
type input "50"
type input "$135.00"
type input "$810.00"
click at [610, 301] on div at bounding box center [460, 314] width 591 height 26
click at [277, 306] on input "text" at bounding box center [316, 314] width 158 height 16
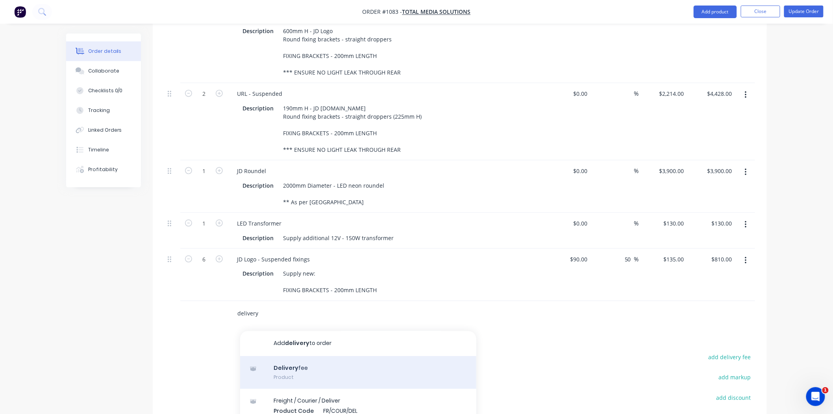
type input "delivery"
click at [301, 356] on div "Delivery fee Product" at bounding box center [358, 372] width 236 height 33
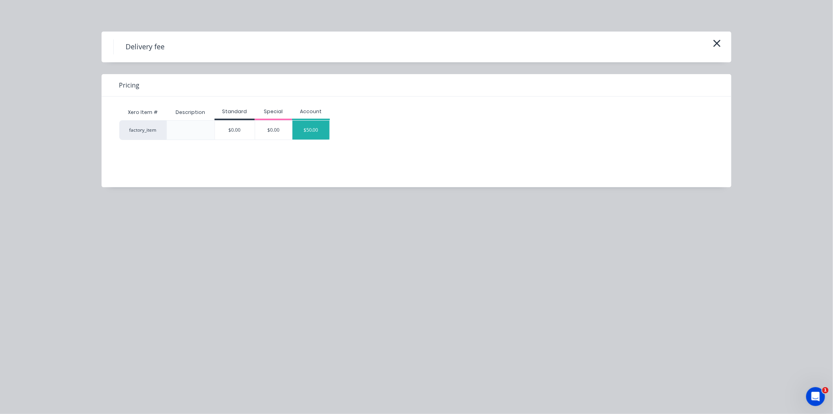
click at [315, 132] on div "$50.00" at bounding box center [311, 130] width 37 height 19
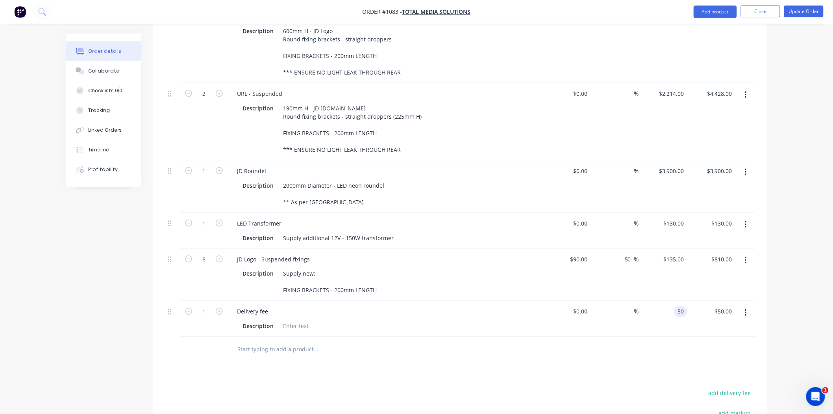
click at [671, 301] on div "50 50" at bounding box center [663, 319] width 48 height 36
type input "$150.00"
click at [611, 357] on div "Products Show / Hide columns Add product Qty Cost Markup Price Total 2 JD Logo …" at bounding box center [460, 257] width 614 height 590
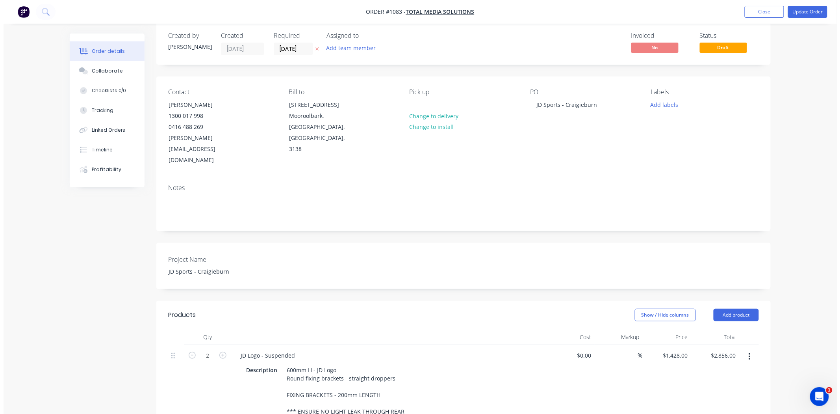
scroll to position [0, 0]
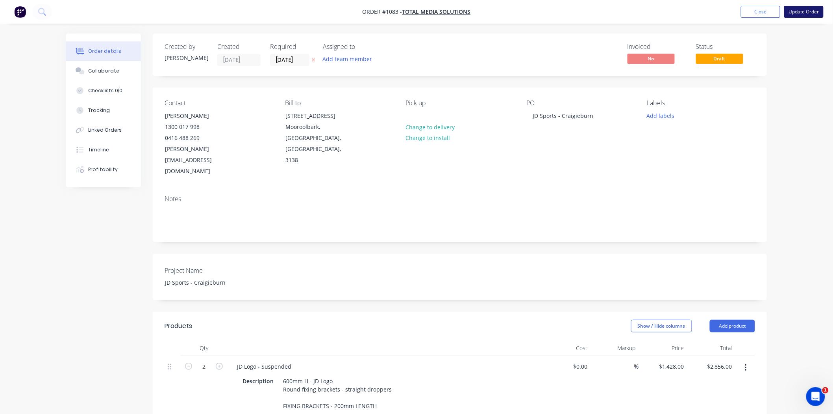
click at [807, 11] on button "Update Order" at bounding box center [804, 12] width 39 height 12
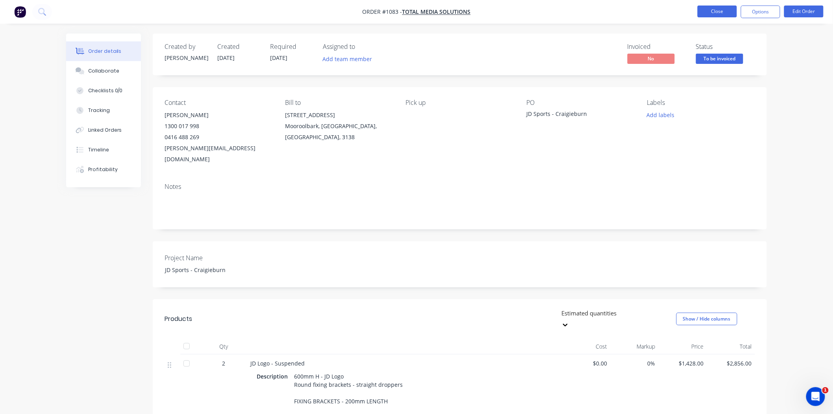
click at [715, 10] on button "Close" at bounding box center [717, 12] width 39 height 12
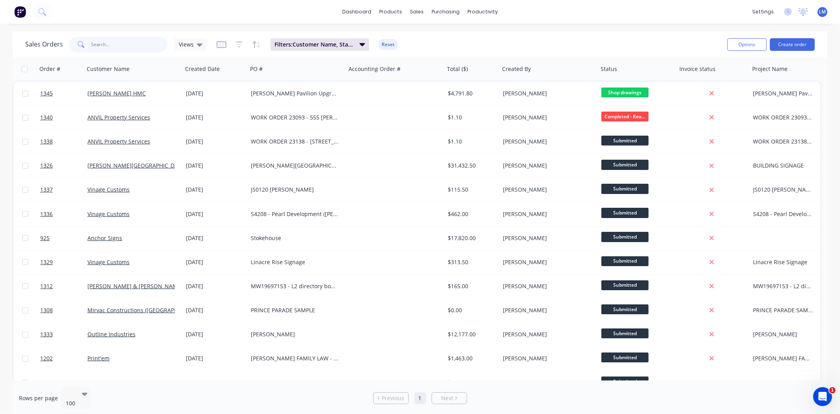
click at [130, 48] on input "text" at bounding box center [129, 45] width 77 height 16
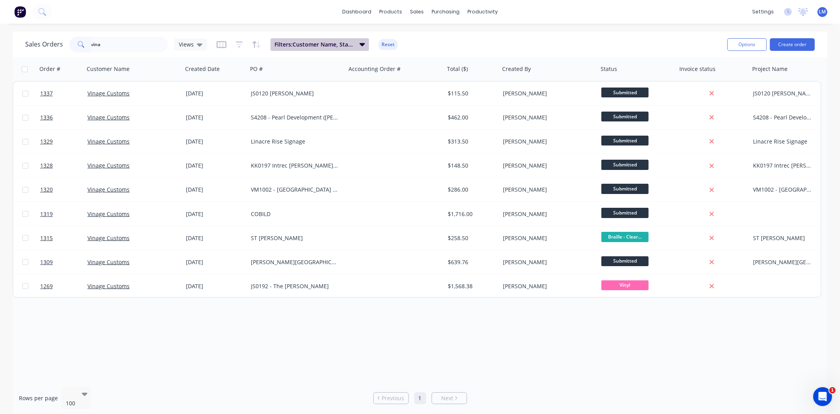
click at [355, 45] on button "Filters: Customer Name, Status" at bounding box center [320, 44] width 98 height 13
click at [197, 44] on icon at bounding box center [200, 44] width 6 height 3
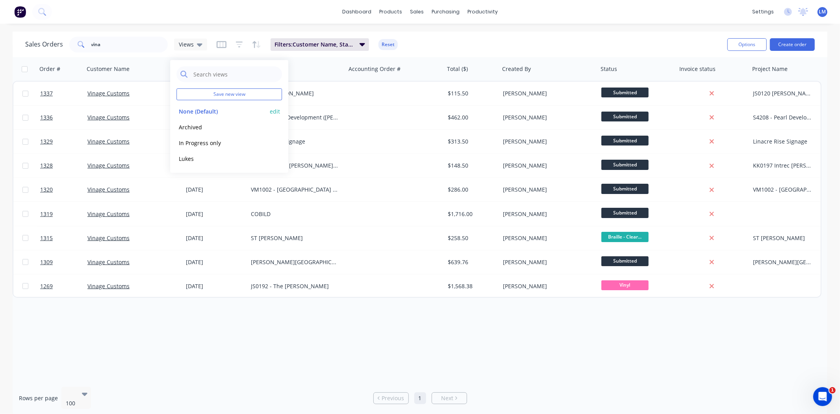
click at [215, 112] on button "None (Default)" at bounding box center [221, 111] width 90 height 9
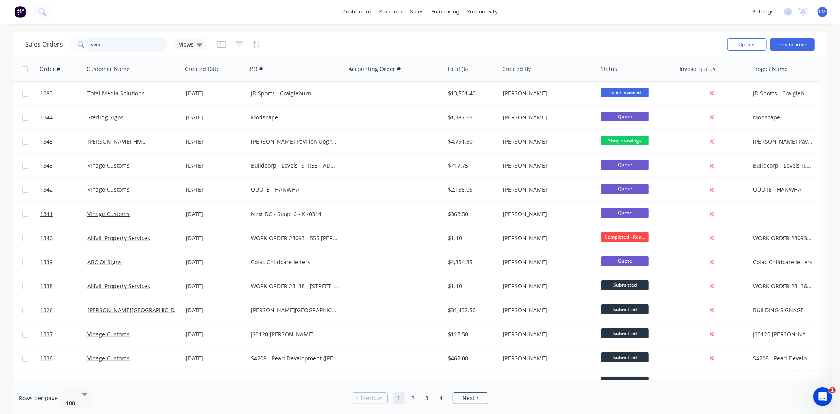
click at [117, 41] on input "vina" at bounding box center [129, 45] width 77 height 16
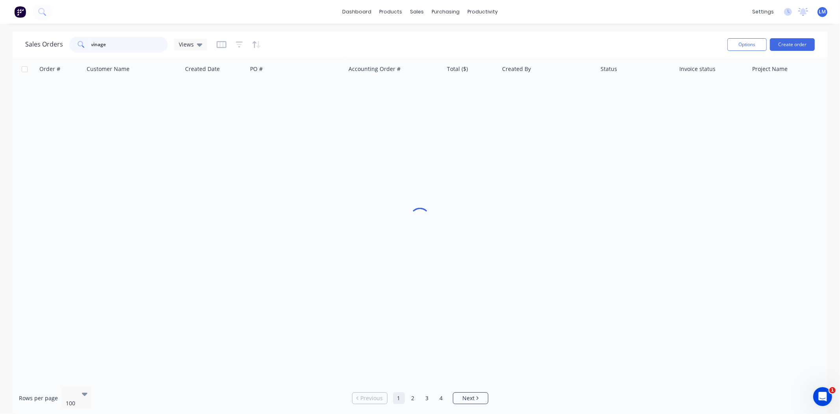
type input "vinage"
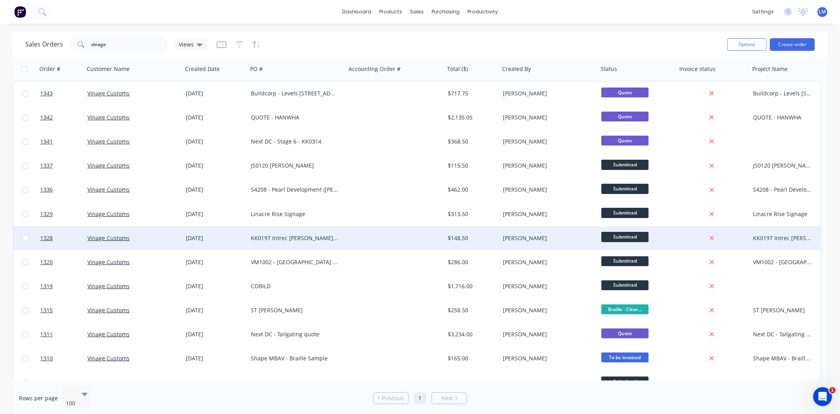
click at [621, 235] on span "Submitted" at bounding box center [624, 237] width 47 height 10
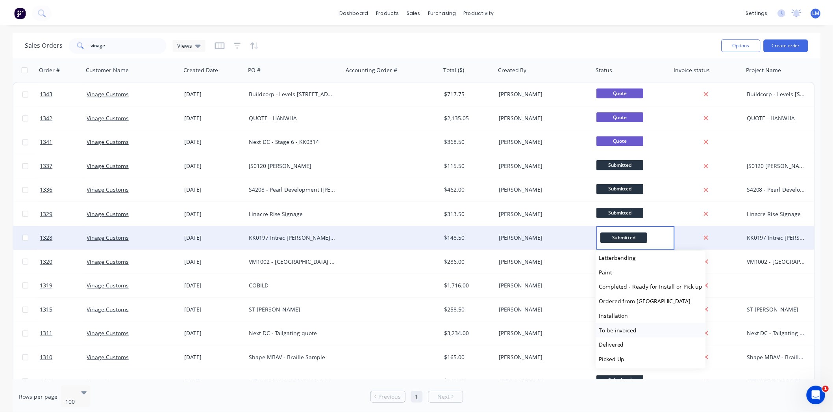
scroll to position [135, 0]
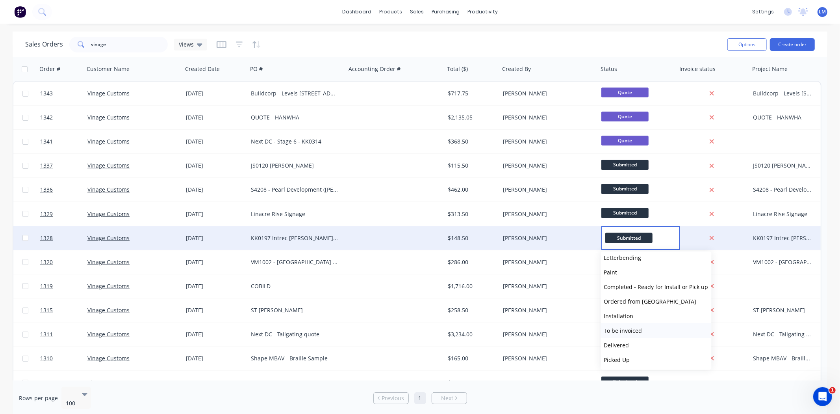
click at [632, 330] on span "To be invoiced" at bounding box center [623, 330] width 38 height 7
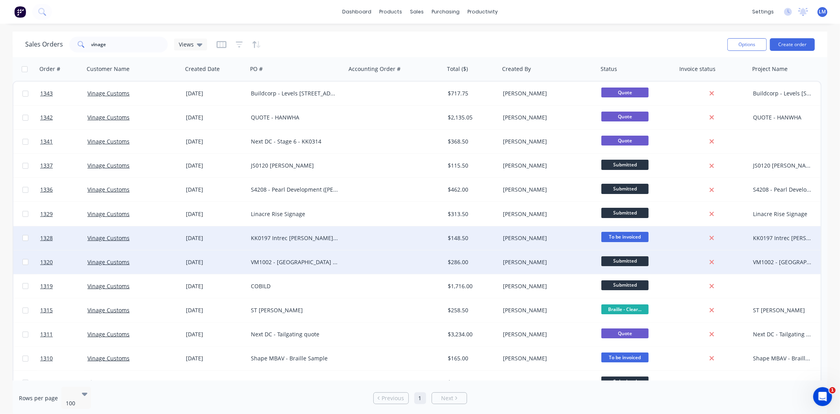
click at [397, 258] on div at bounding box center [395, 262] width 98 height 24
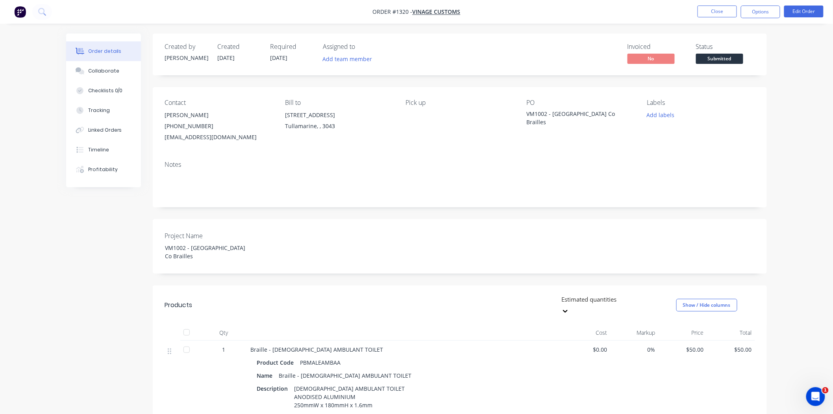
click at [712, 57] on span "Submitted" at bounding box center [719, 59] width 47 height 10
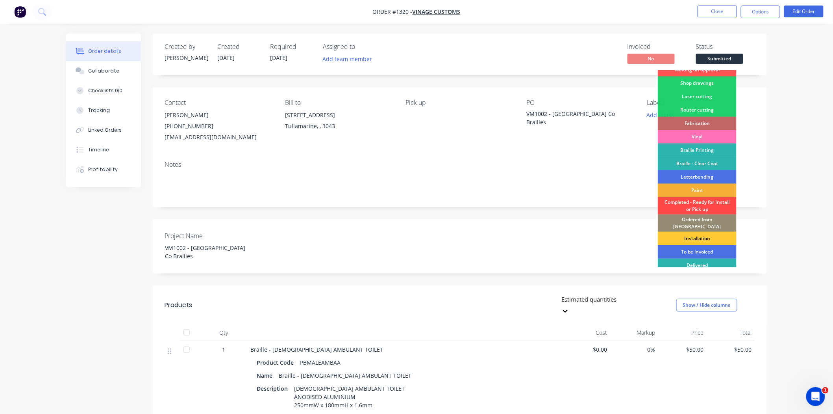
scroll to position [21, 0]
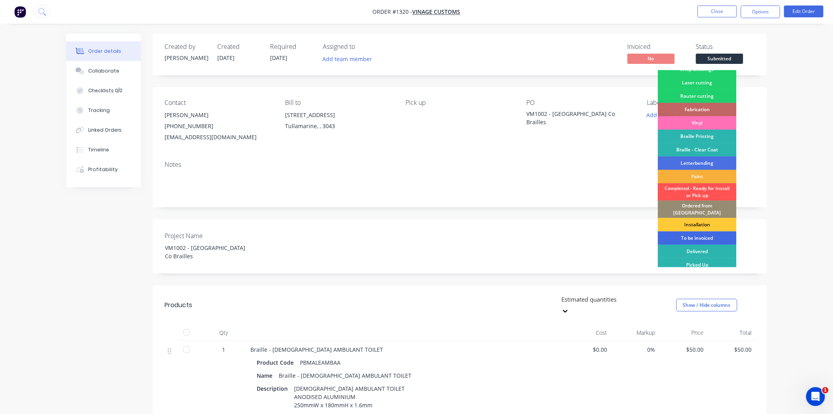
click at [694, 233] on div "To be invoiced" at bounding box center [697, 237] width 79 height 13
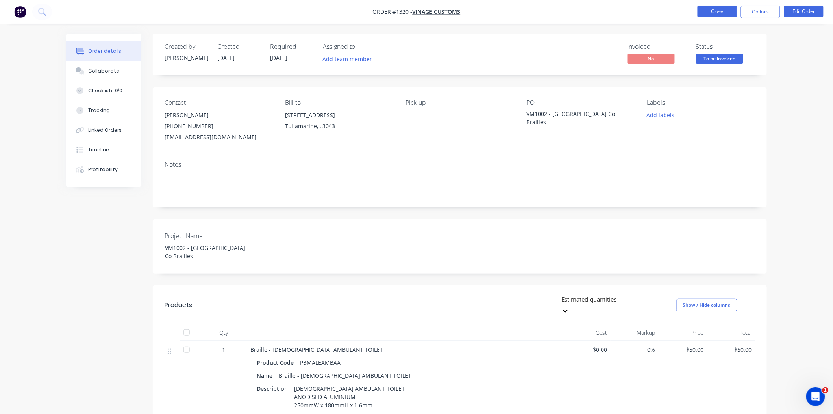
click at [714, 9] on button "Close" at bounding box center [717, 12] width 39 height 12
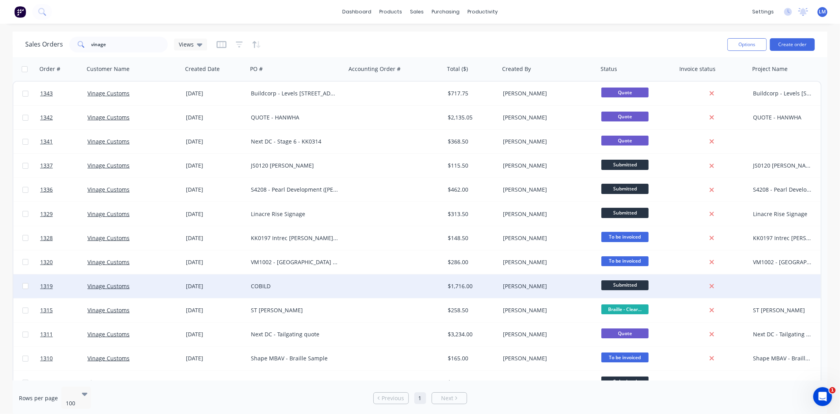
click at [555, 285] on div "[PERSON_NAME]" at bounding box center [546, 286] width 87 height 8
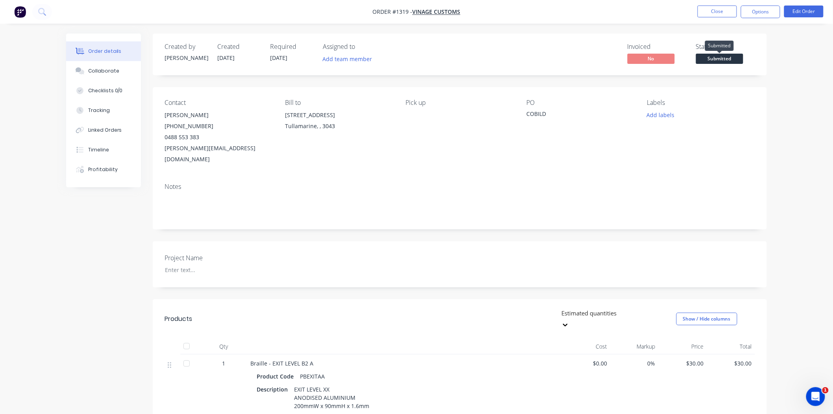
click at [716, 62] on span "Submitted" at bounding box center [719, 59] width 47 height 10
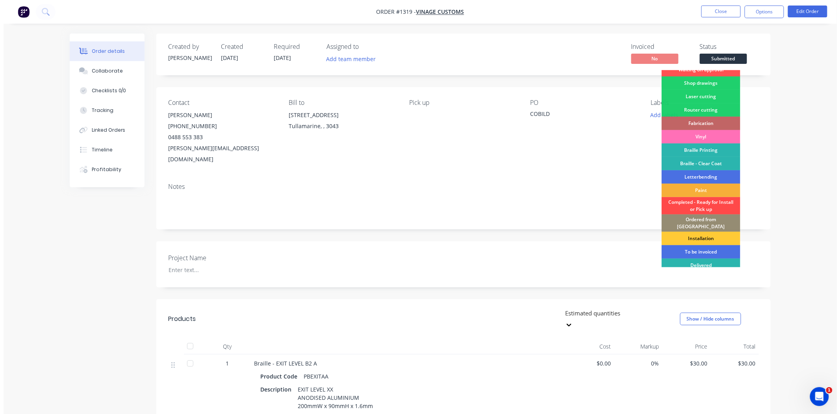
scroll to position [21, 0]
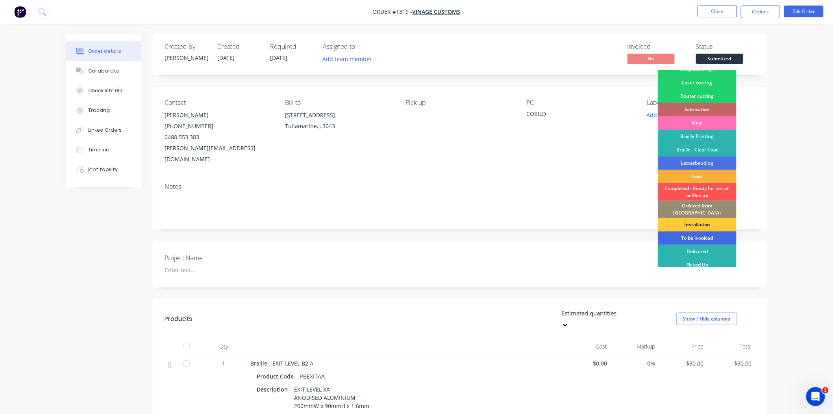
click at [690, 233] on div "To be invoiced" at bounding box center [697, 237] width 79 height 13
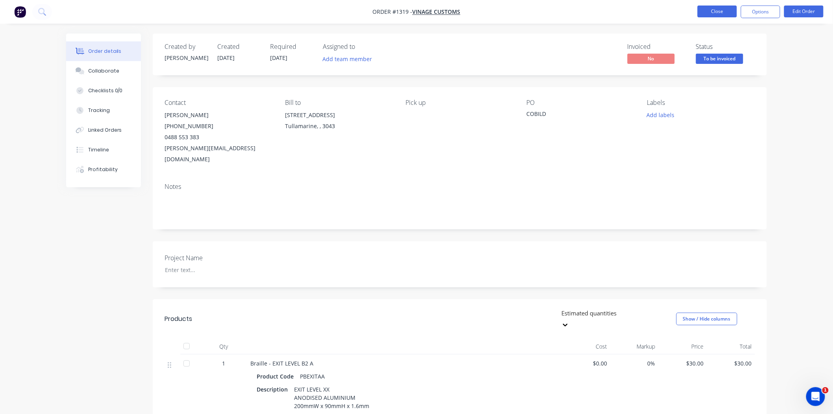
click at [716, 13] on button "Close" at bounding box center [717, 12] width 39 height 12
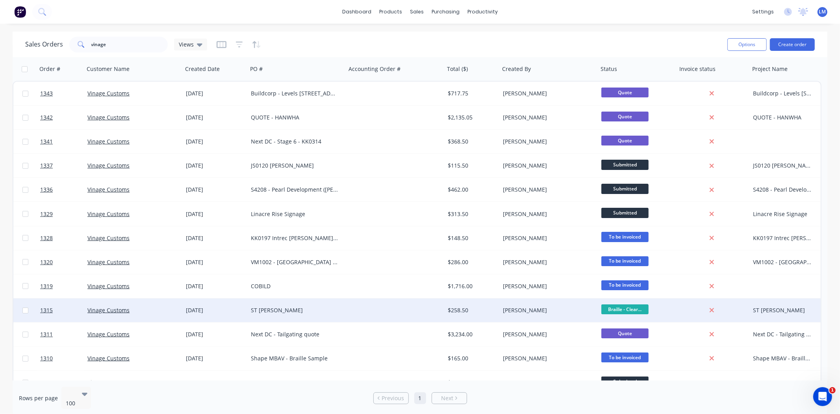
scroll to position [44, 0]
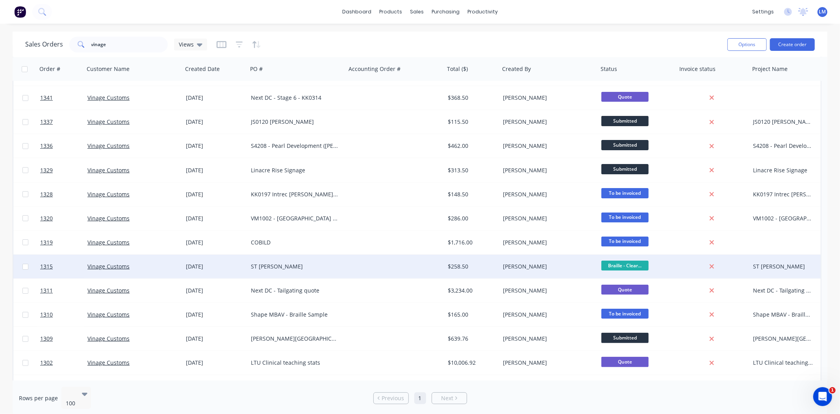
click at [611, 264] on span "Braille - Clear..." at bounding box center [624, 265] width 47 height 10
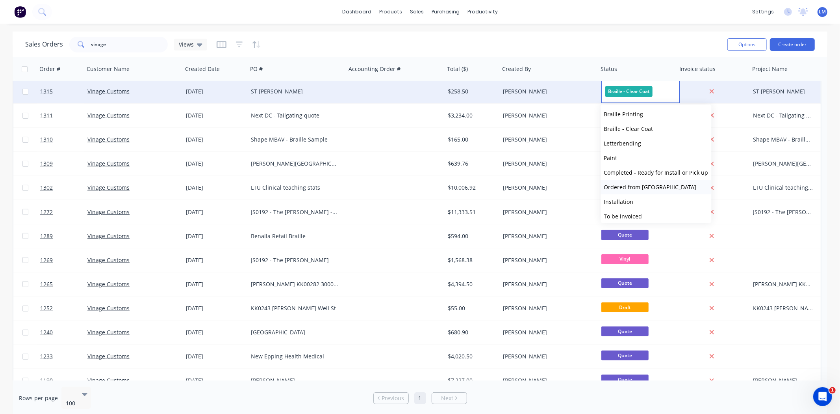
scroll to position [131, 0]
click at [636, 188] on span "To be invoiced" at bounding box center [623, 187] width 38 height 7
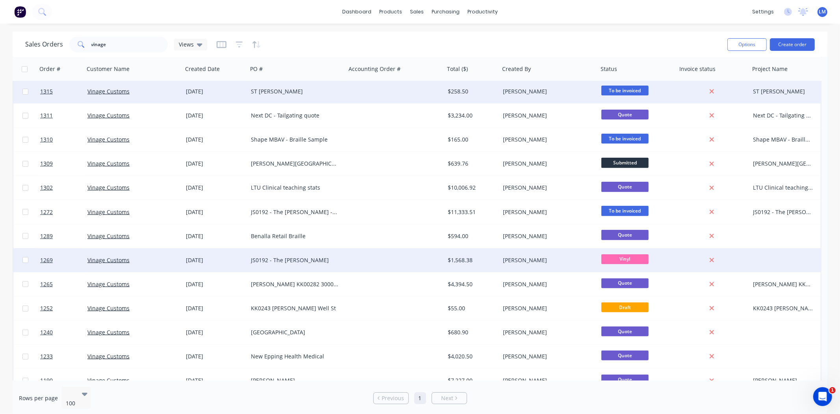
click at [615, 262] on span "Vinyl" at bounding box center [624, 259] width 47 height 10
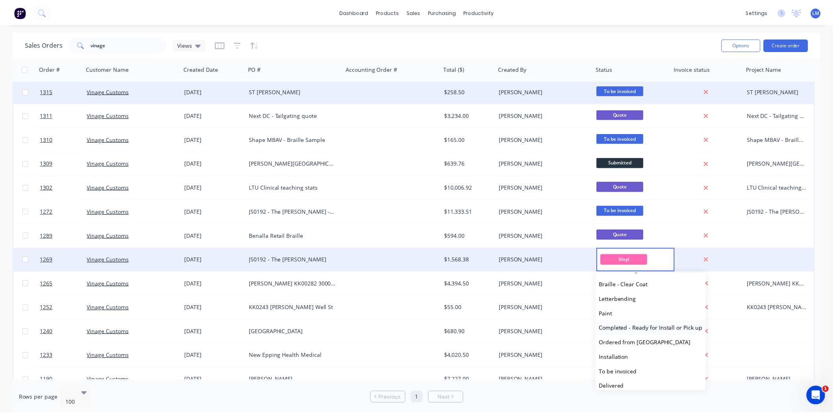
scroll to position [135, 0]
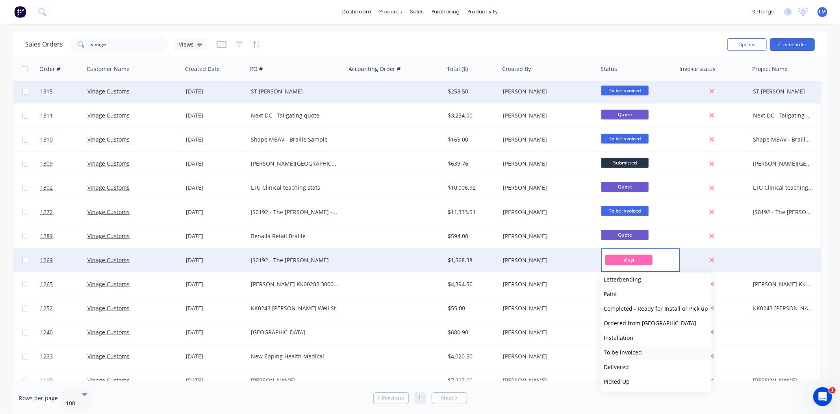
click at [635, 353] on span "To be invoiced" at bounding box center [623, 351] width 38 height 7
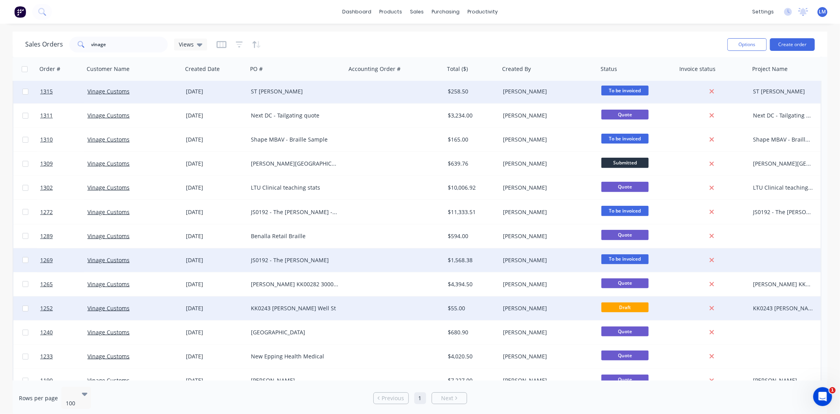
click at [459, 305] on div "$55.00" at bounding box center [471, 308] width 46 height 8
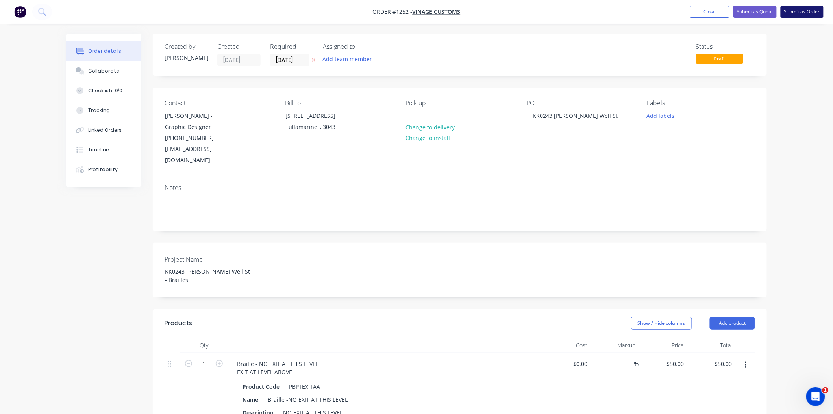
click at [805, 15] on button "Submit as Order" at bounding box center [802, 12] width 43 height 12
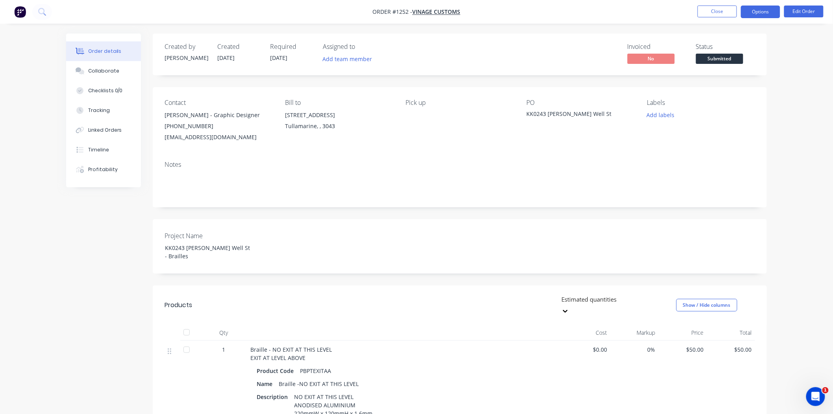
click at [762, 15] on button "Options" at bounding box center [760, 12] width 39 height 13
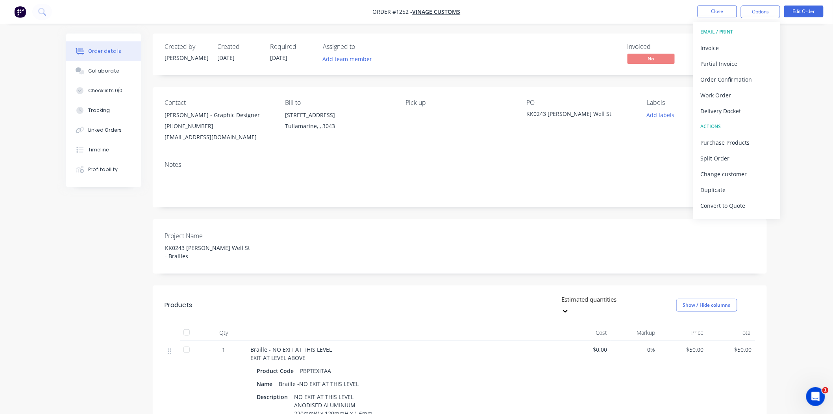
click at [810, 57] on div "Order details Collaborate Checklists 0/0 Tracking Linked Orders Timeline Profit…" at bounding box center [416, 282] width 833 height 564
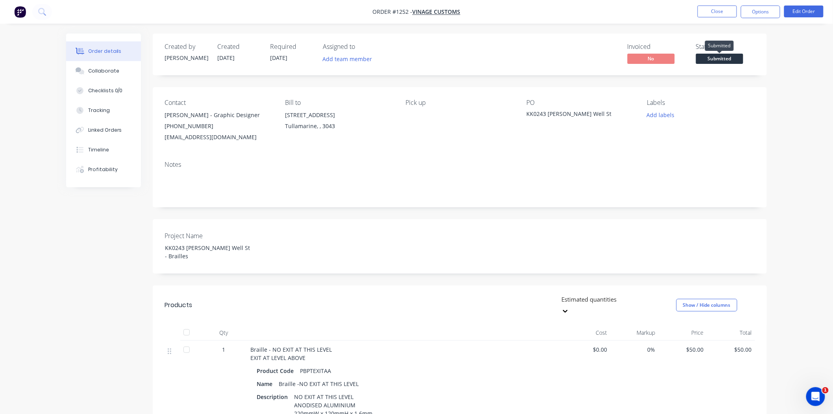
click at [723, 57] on span "Submitted" at bounding box center [719, 59] width 47 height 10
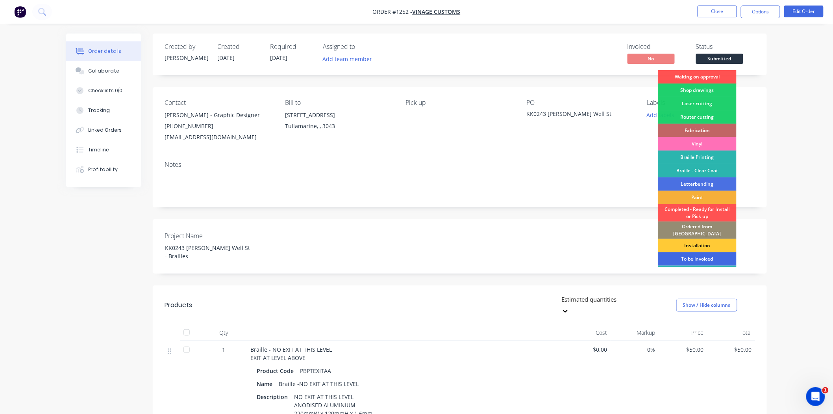
click at [703, 252] on div "To be invoiced" at bounding box center [697, 258] width 79 height 13
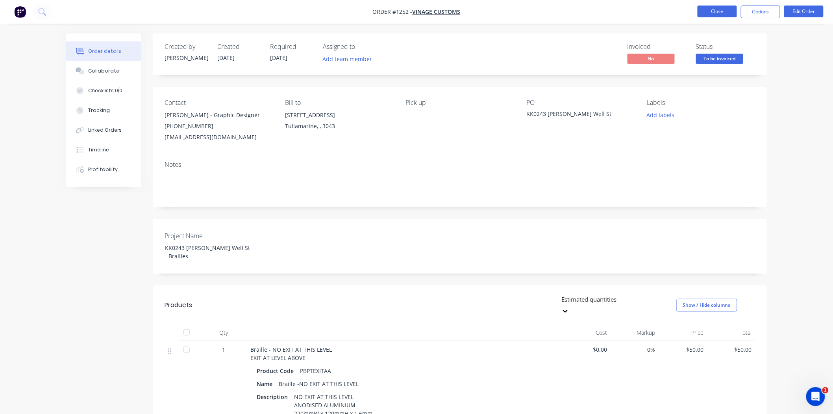
click at [715, 17] on button "Close" at bounding box center [717, 12] width 39 height 12
